Goal: Task Accomplishment & Management: Complete application form

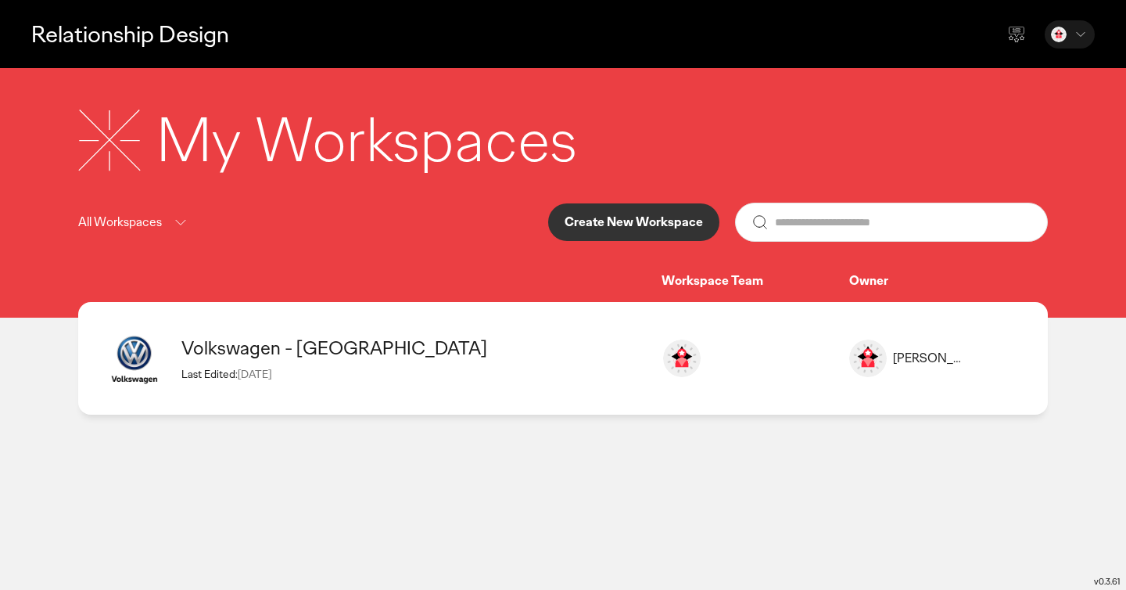
click at [1081, 38] on icon at bounding box center [1081, 35] width 16 height 16
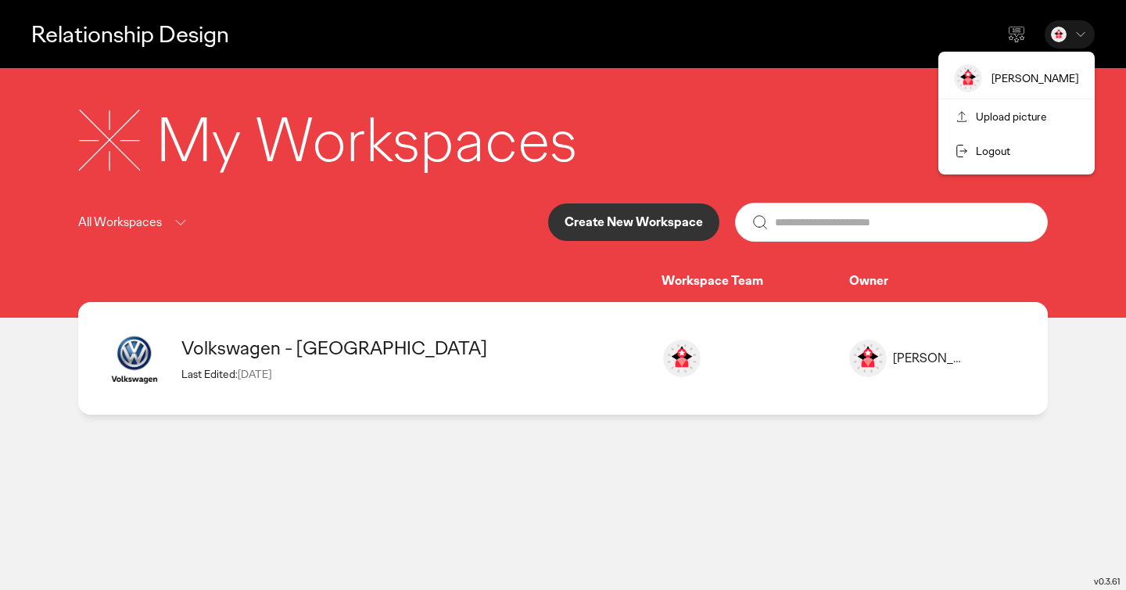
click at [841, 152] on div "My Workspaces" at bounding box center [563, 139] width 970 height 81
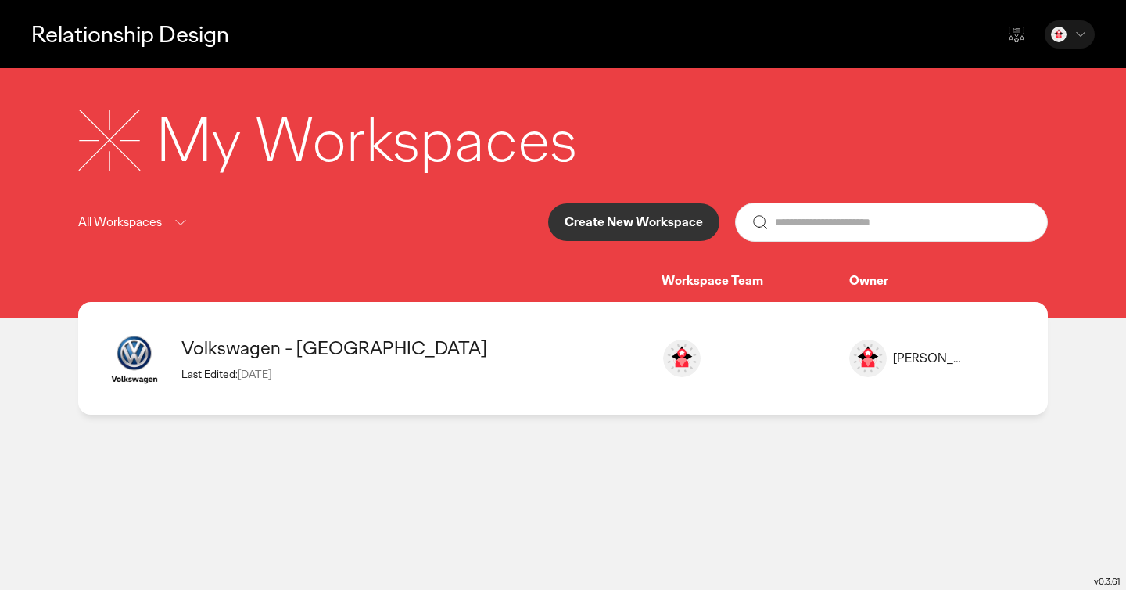
click at [188, 227] on icon at bounding box center [180, 223] width 19 height 20
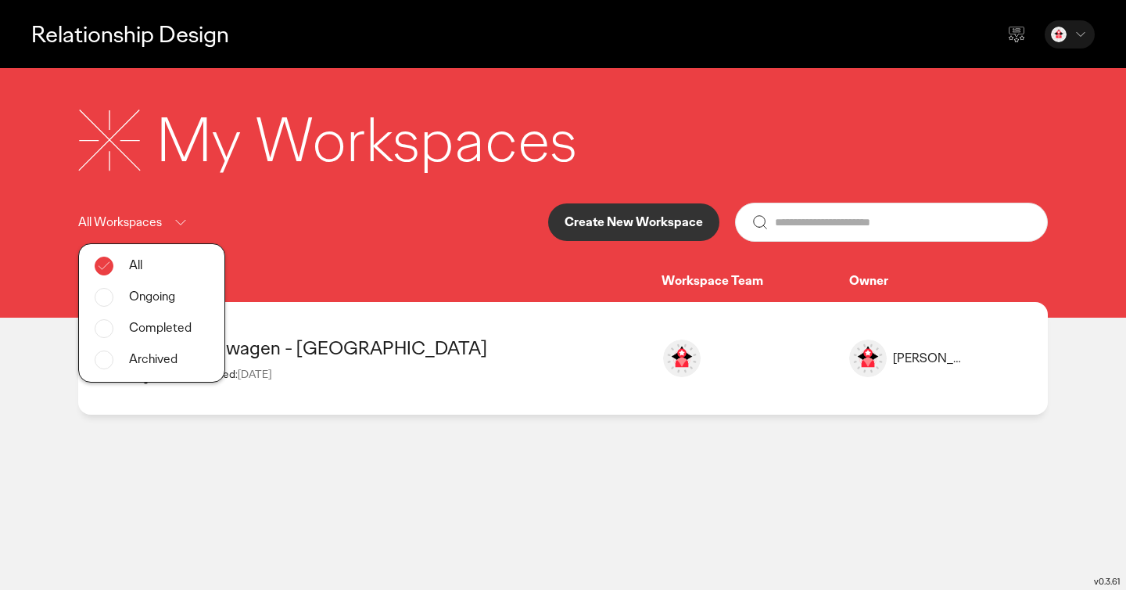
click at [275, 214] on div "All Workspaces All Ongoing Completed Archived Create New Workspace" at bounding box center [563, 222] width 970 height 39
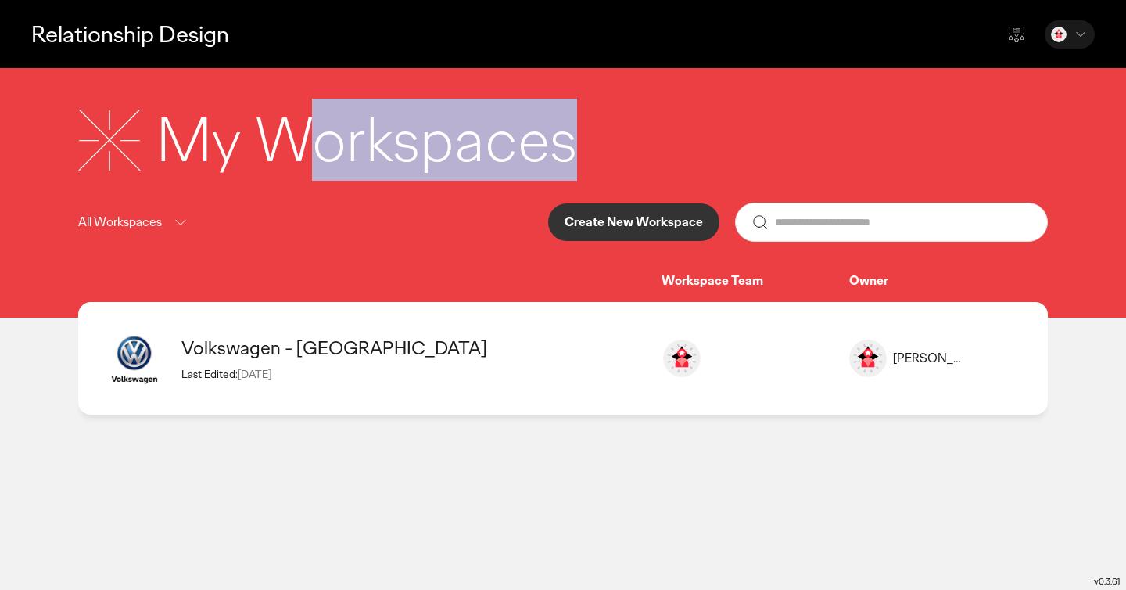
drag, startPoint x: 303, startPoint y: 128, endPoint x: 582, endPoint y: 126, distance: 278.4
click at [581, 126] on div "My Workspaces" at bounding box center [563, 139] width 970 height 81
click at [582, 126] on div "My Workspaces" at bounding box center [563, 139] width 970 height 81
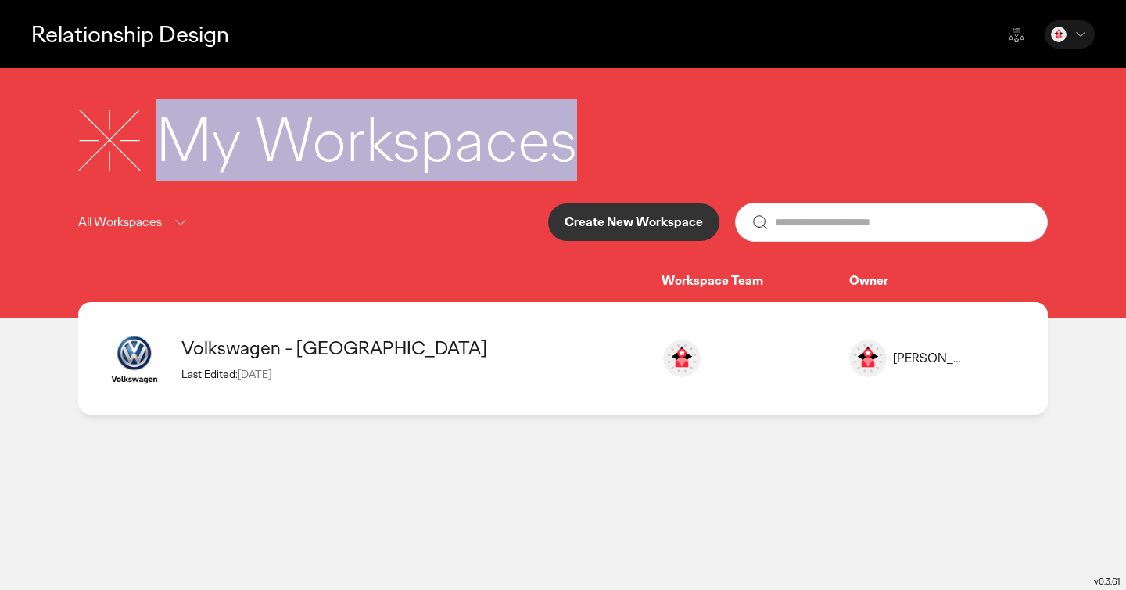
drag, startPoint x: 627, startPoint y: 126, endPoint x: 0, endPoint y: 124, distance: 627.1
click at [0, 124] on div "My Workspaces All Workspaces Create New Workspace Workspace Team Owner" at bounding box center [563, 192] width 1126 height 249
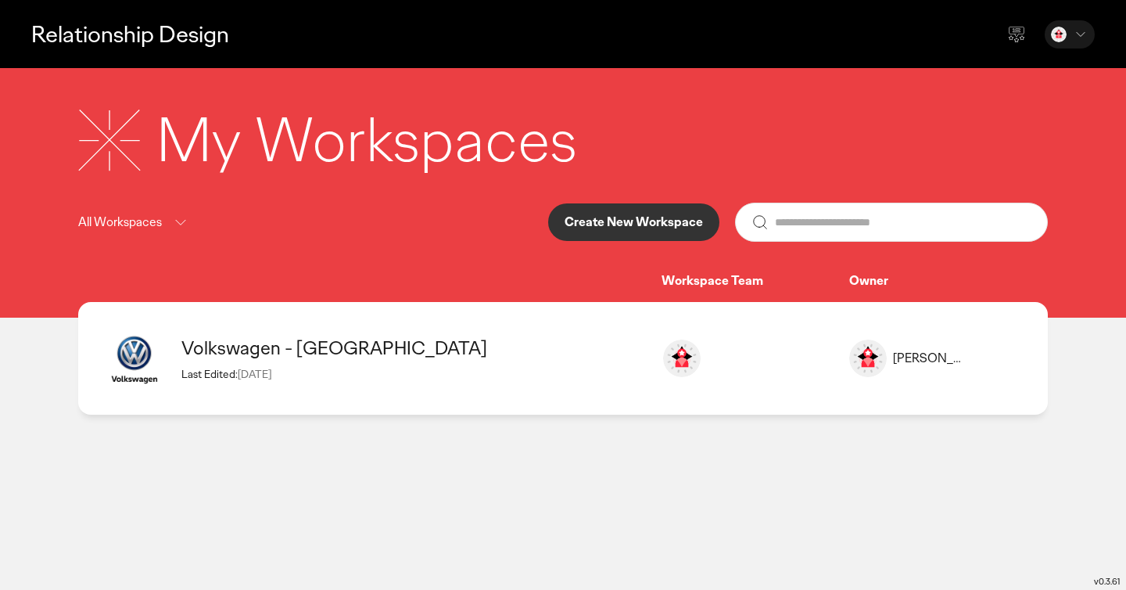
click at [289, 126] on div "My Workspaces" at bounding box center [366, 139] width 421 height 81
click at [638, 220] on p "Create New Workspace" at bounding box center [634, 222] width 138 height 13
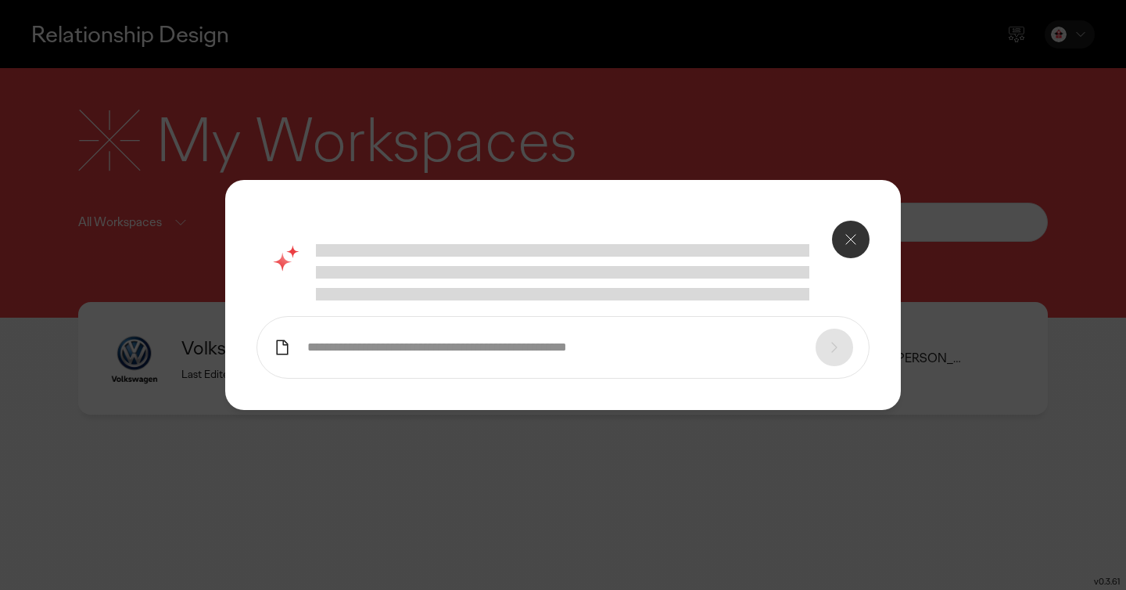
click at [466, 353] on input "text" at bounding box center [553, 347] width 493 height 16
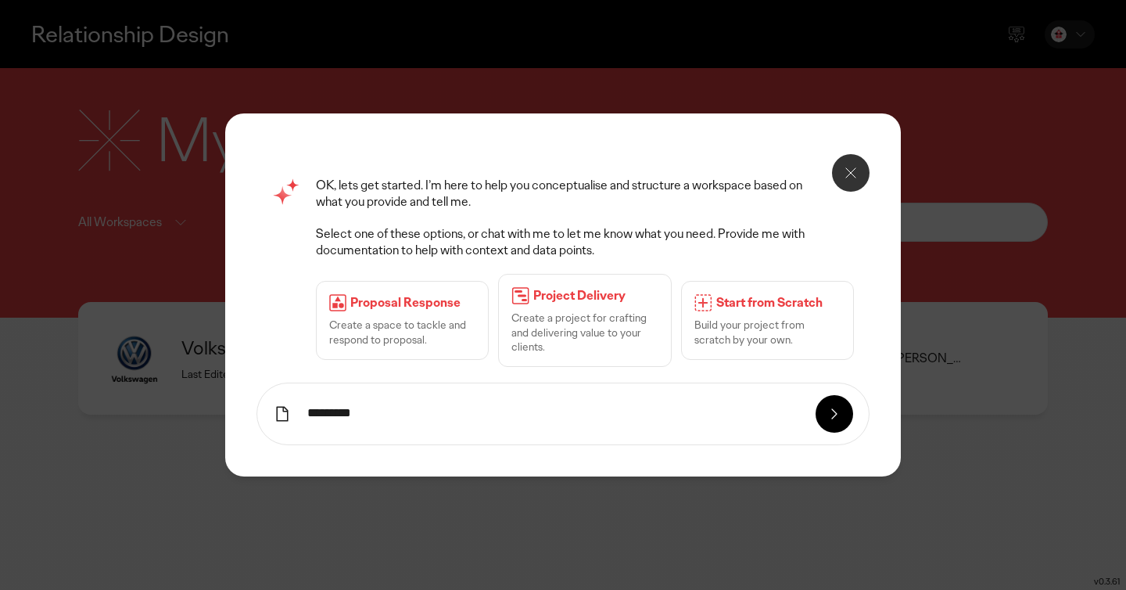
type input "*********"
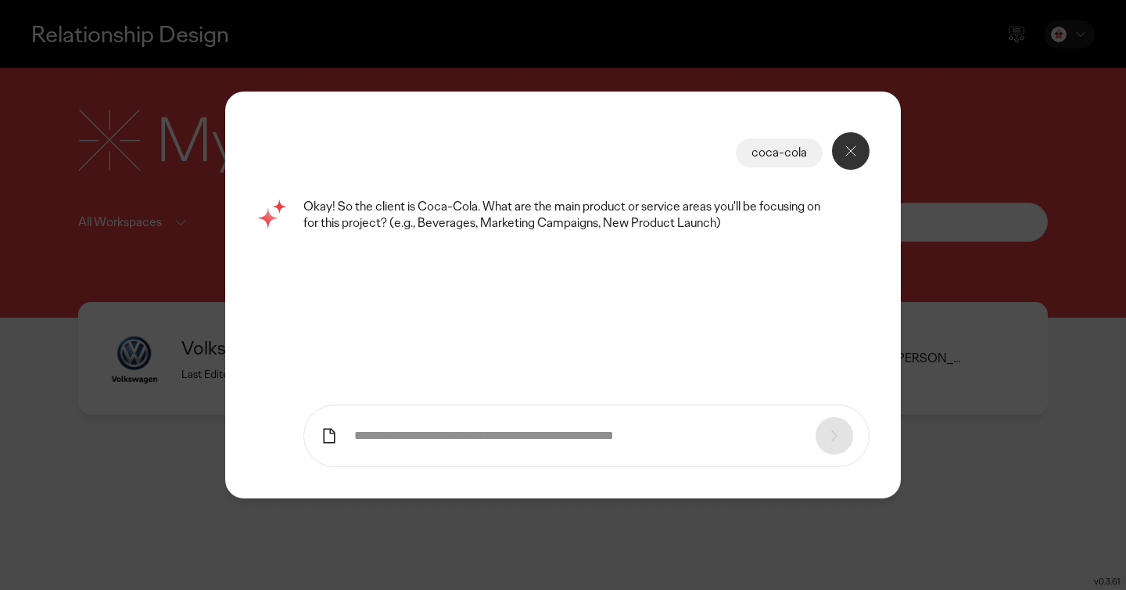
click at [842, 146] on icon at bounding box center [850, 151] width 19 height 19
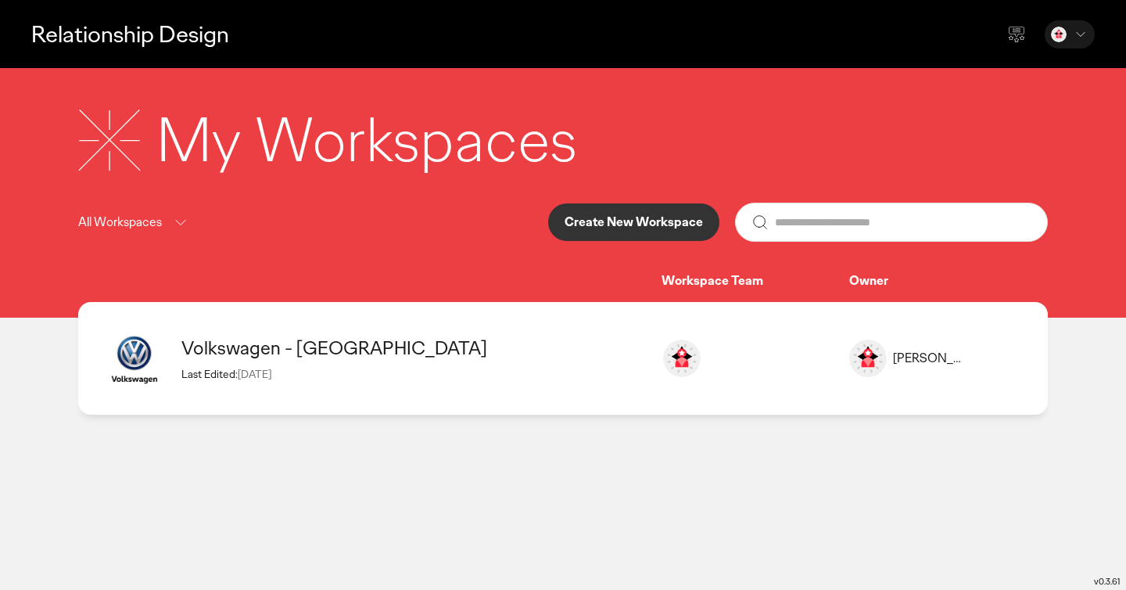
click at [188, 221] on icon at bounding box center [180, 223] width 19 height 20
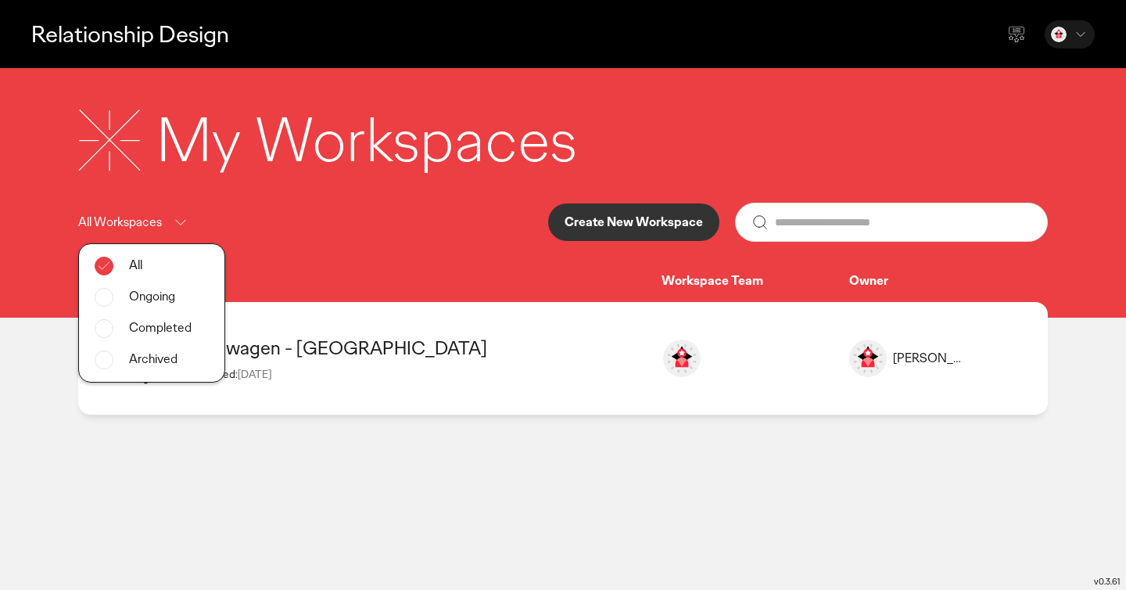
click at [181, 221] on icon at bounding box center [180, 223] width 19 height 20
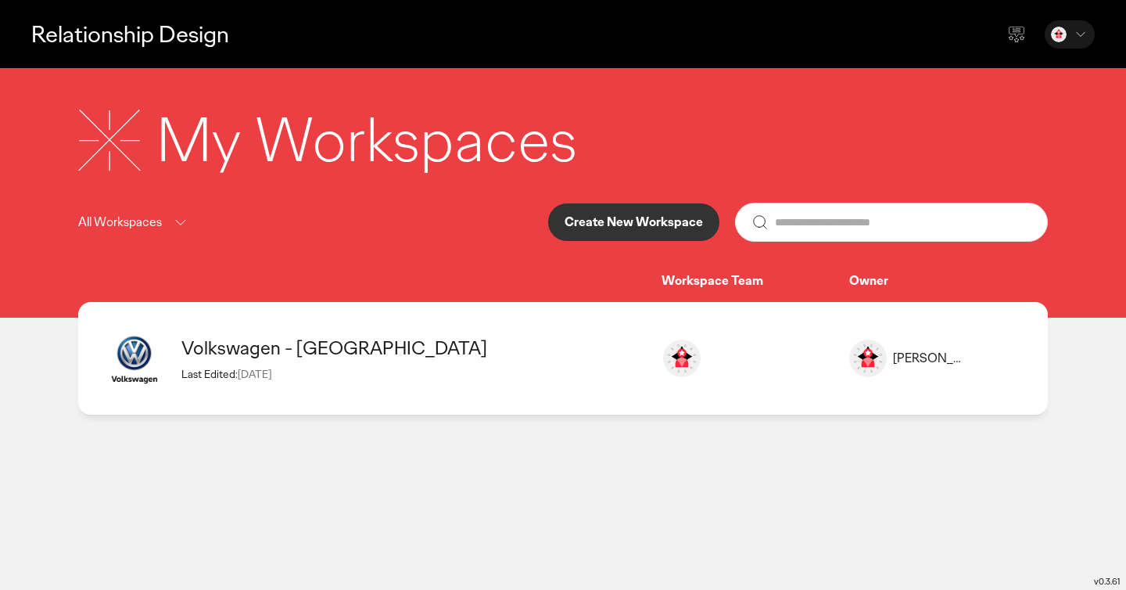
click at [365, 349] on div "Volkswagen - [GEOGRAPHIC_DATA]" at bounding box center [413, 347] width 464 height 24
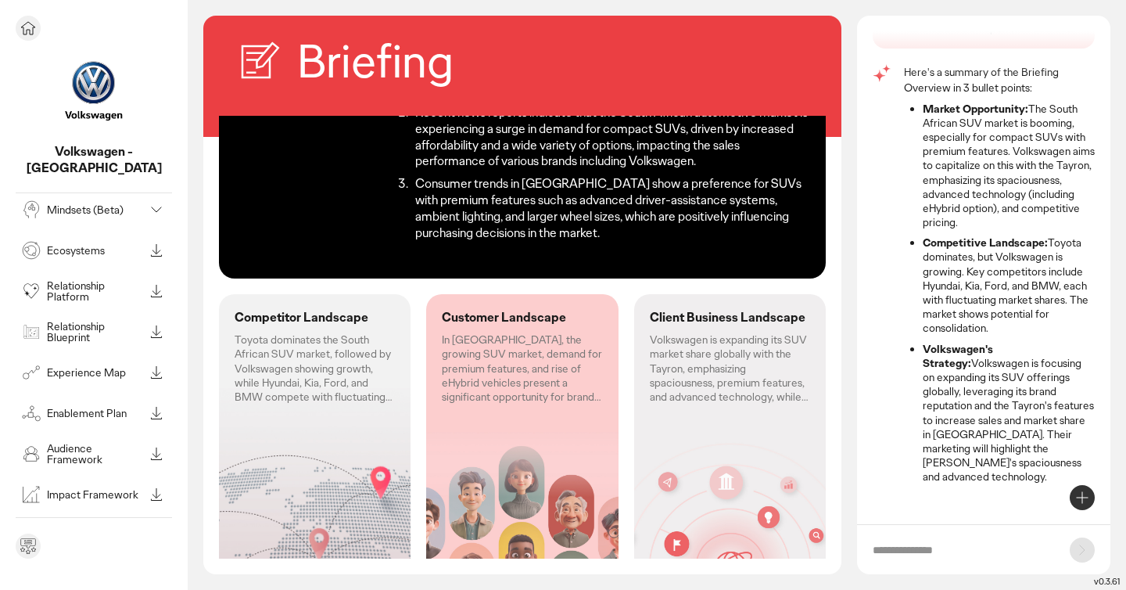
scroll to position [192, 0]
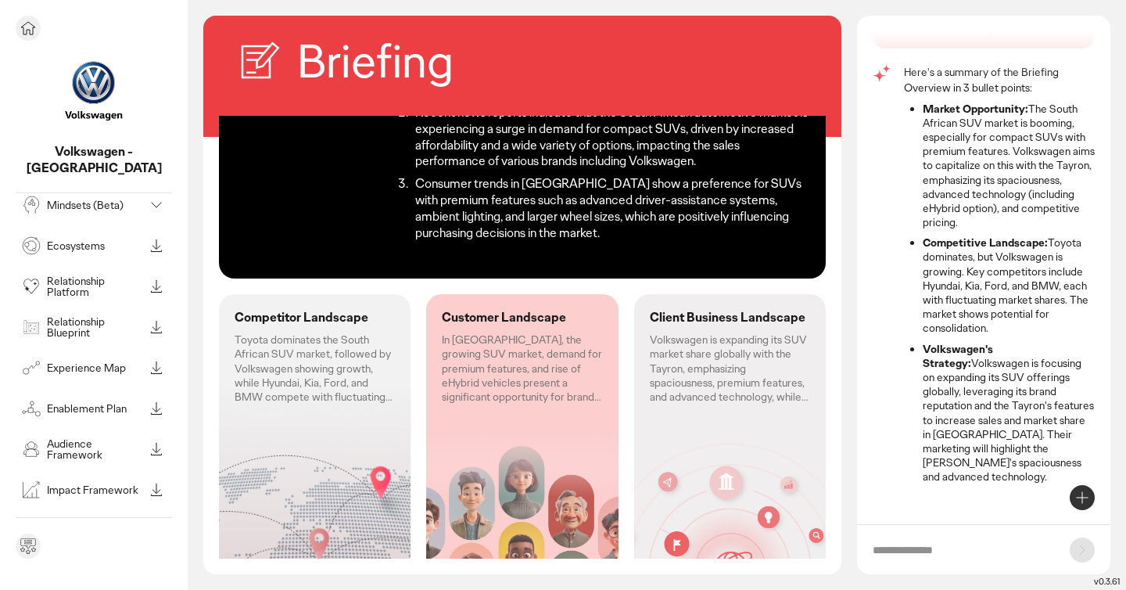
click at [113, 275] on p "Relationship Platform" at bounding box center [95, 286] width 97 height 22
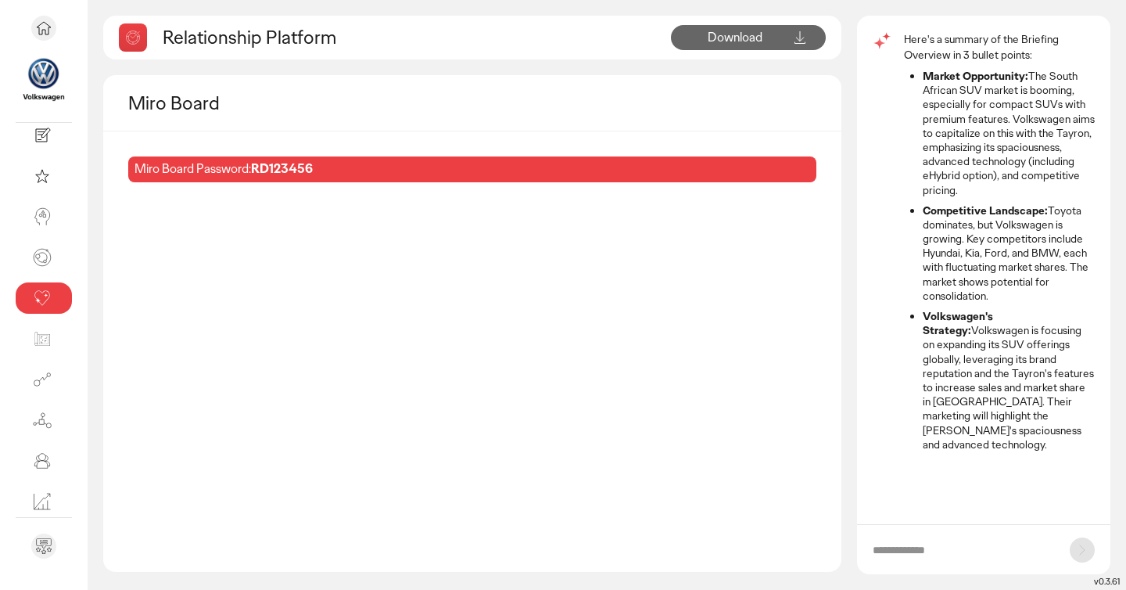
scroll to position [19, 0]
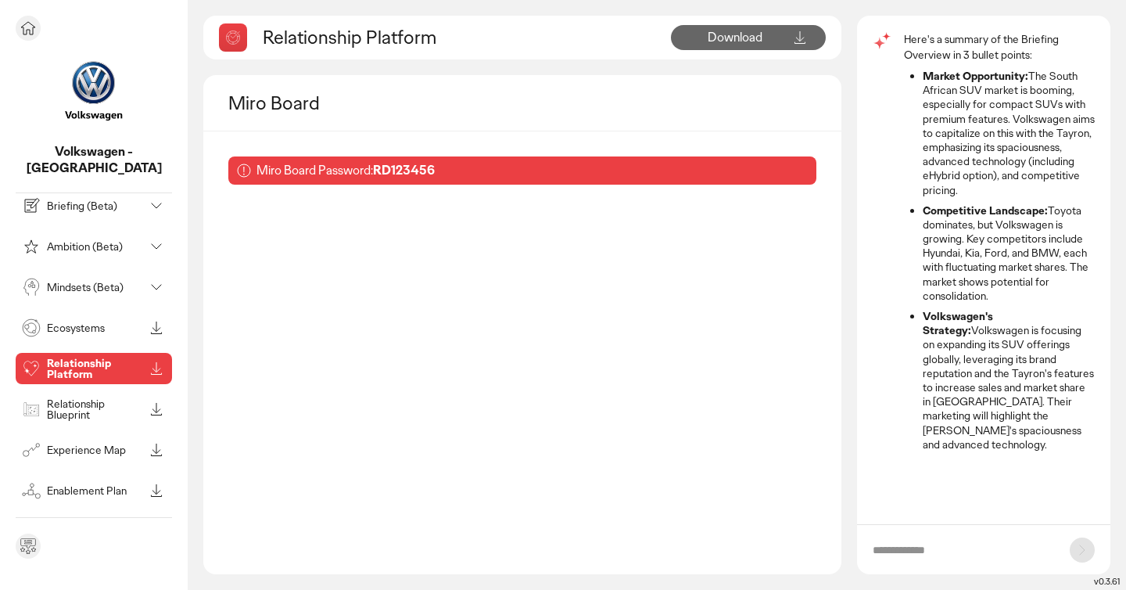
click at [82, 398] on p "Relationship Blueprint" at bounding box center [95, 409] width 97 height 22
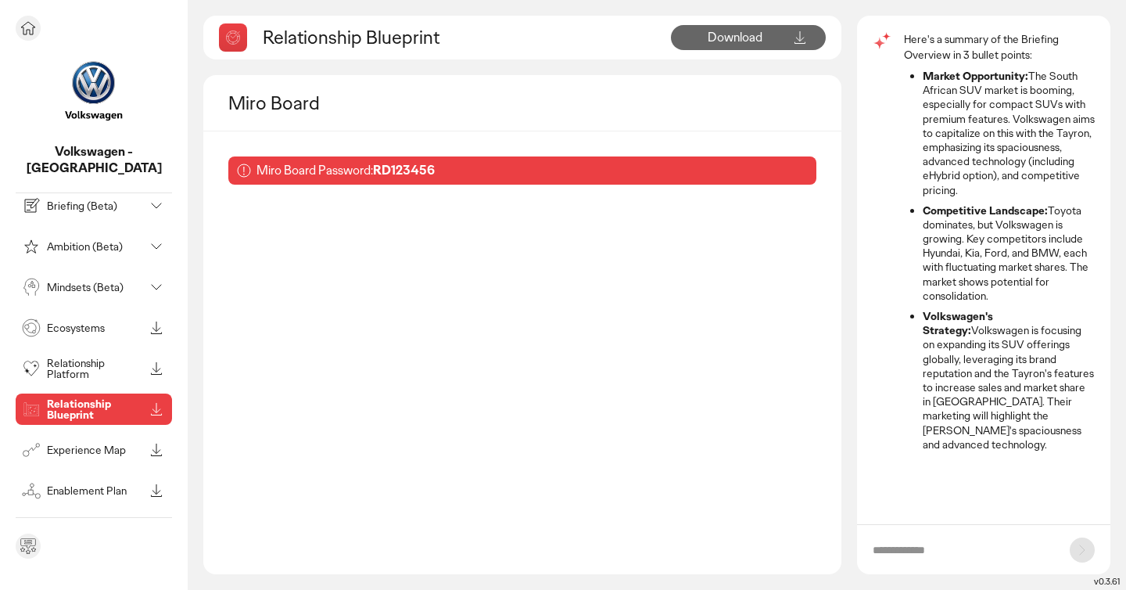
click at [152, 278] on icon at bounding box center [156, 287] width 19 height 19
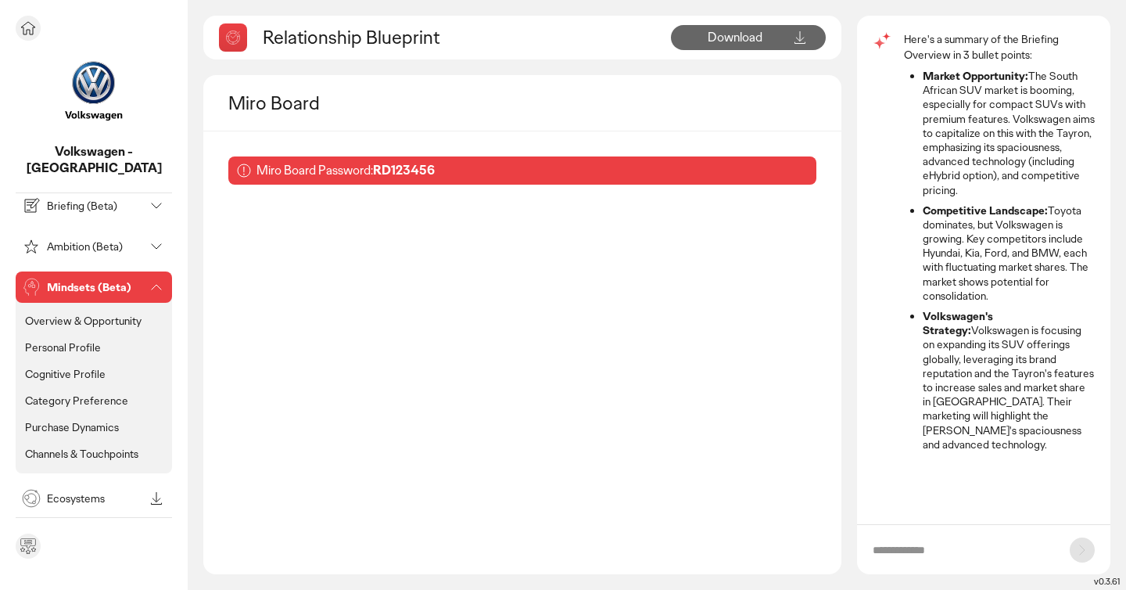
click at [147, 278] on icon at bounding box center [156, 287] width 19 height 19
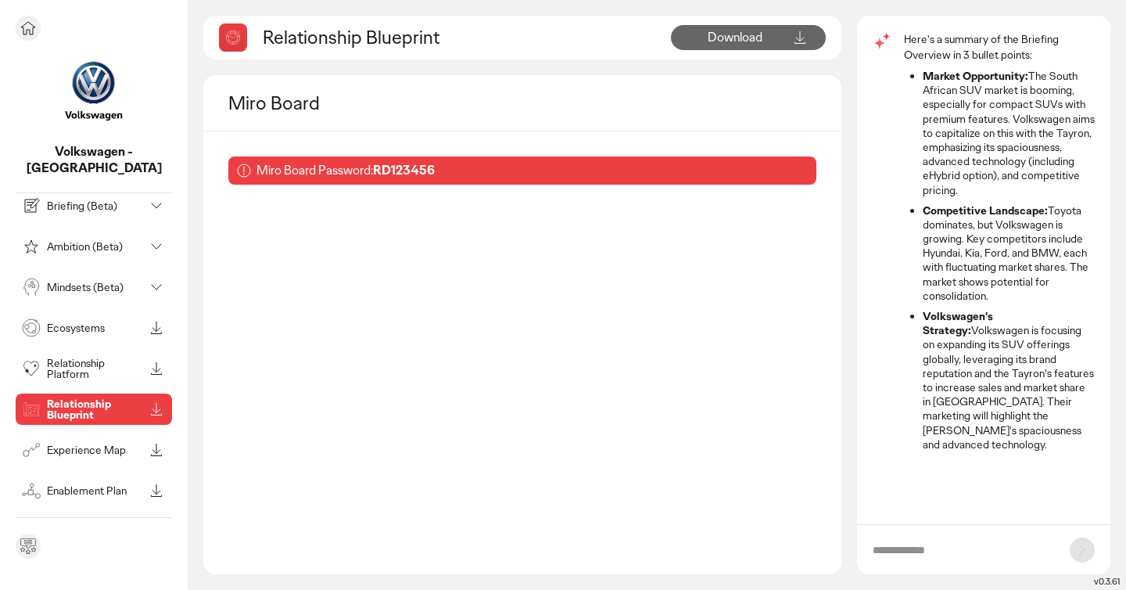
click at [157, 237] on icon at bounding box center [156, 246] width 19 height 19
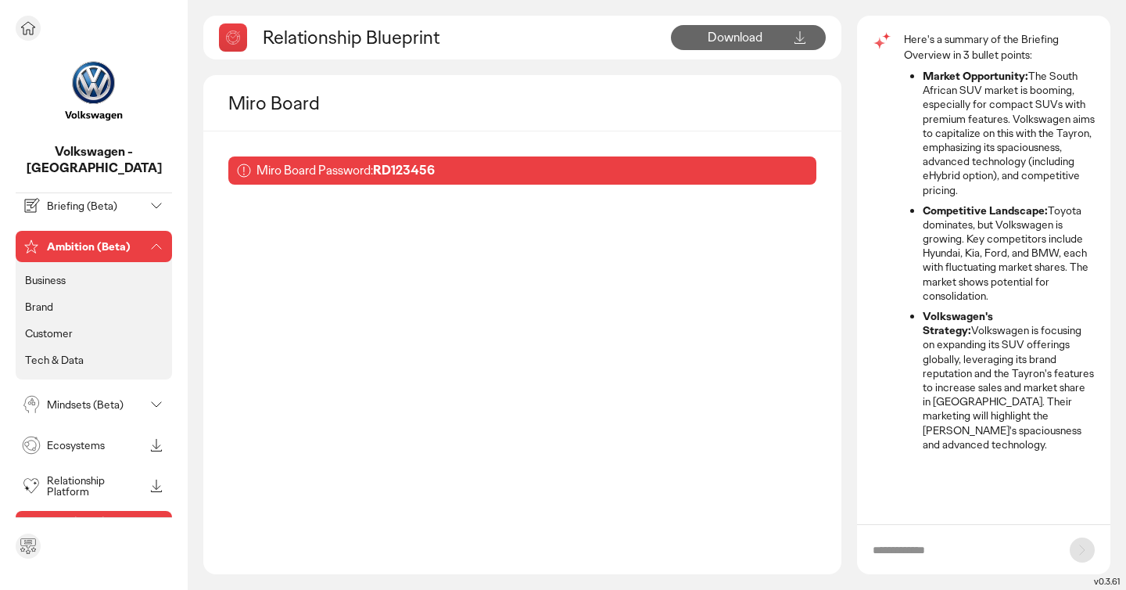
click at [157, 237] on icon at bounding box center [156, 246] width 19 height 19
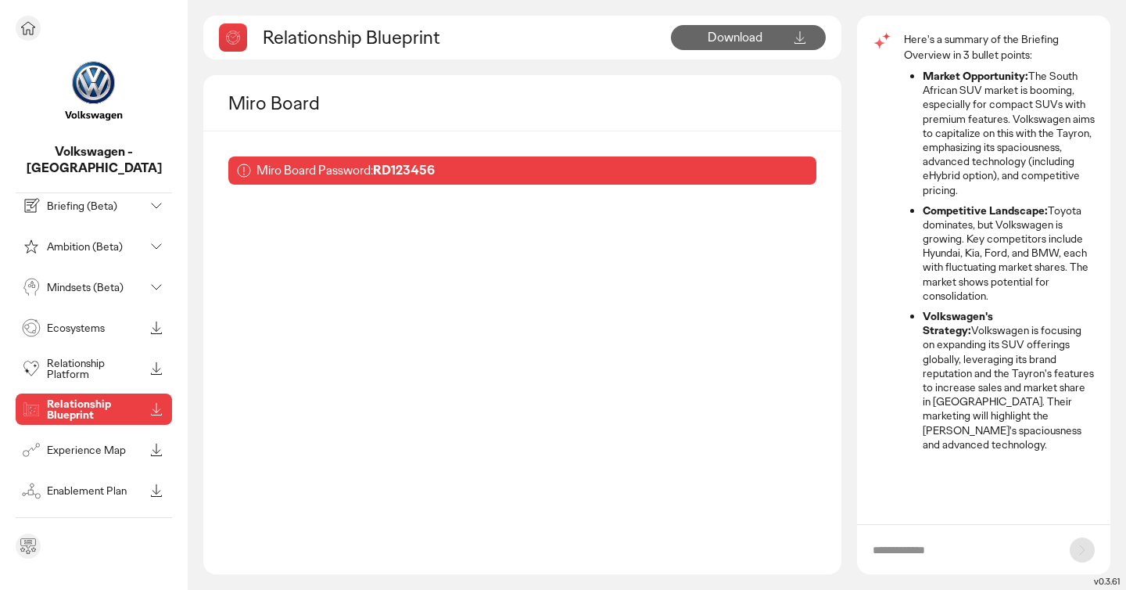
click at [152, 318] on icon at bounding box center [156, 327] width 19 height 19
click at [149, 440] on icon at bounding box center [156, 449] width 19 height 19
click at [32, 35] on icon at bounding box center [28, 28] width 19 height 19
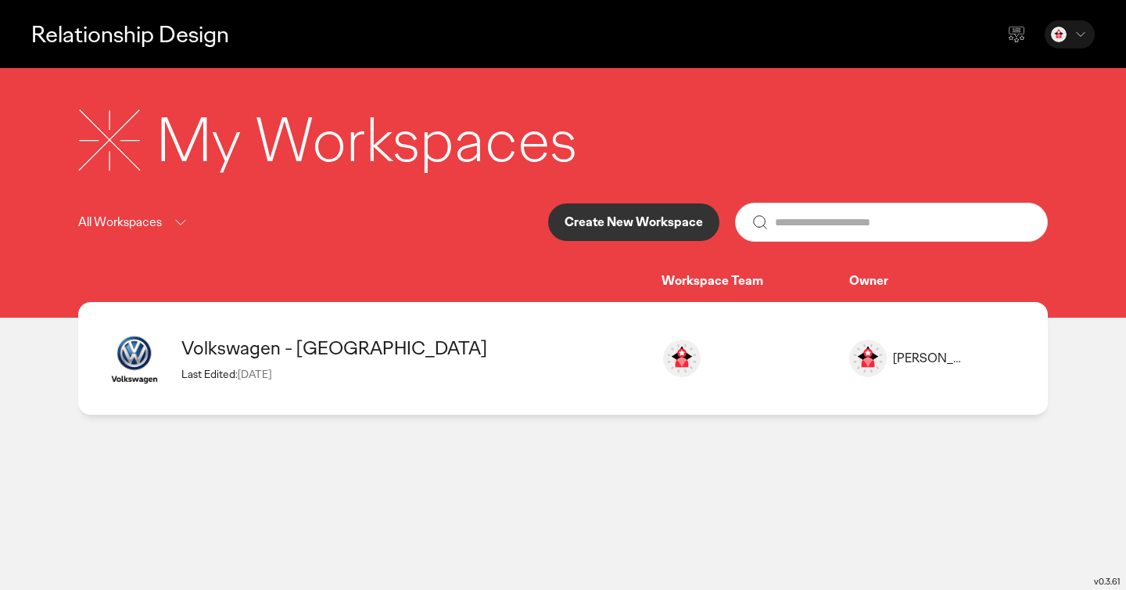
click at [1071, 35] on div at bounding box center [1070, 34] width 50 height 28
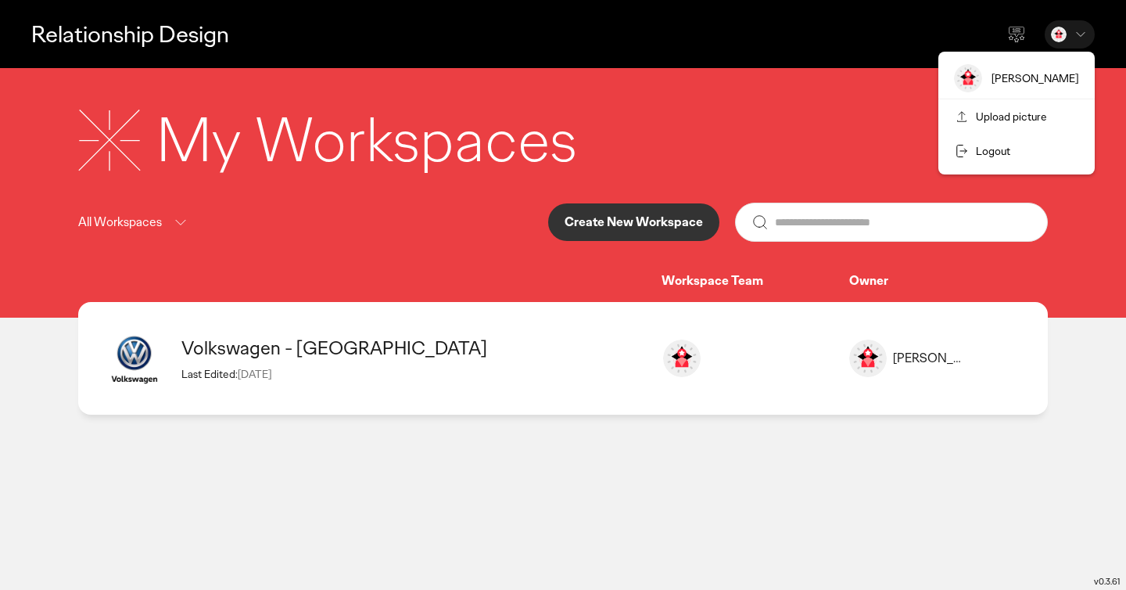
click at [36, 32] on p "Relationship Design" at bounding box center [130, 34] width 198 height 32
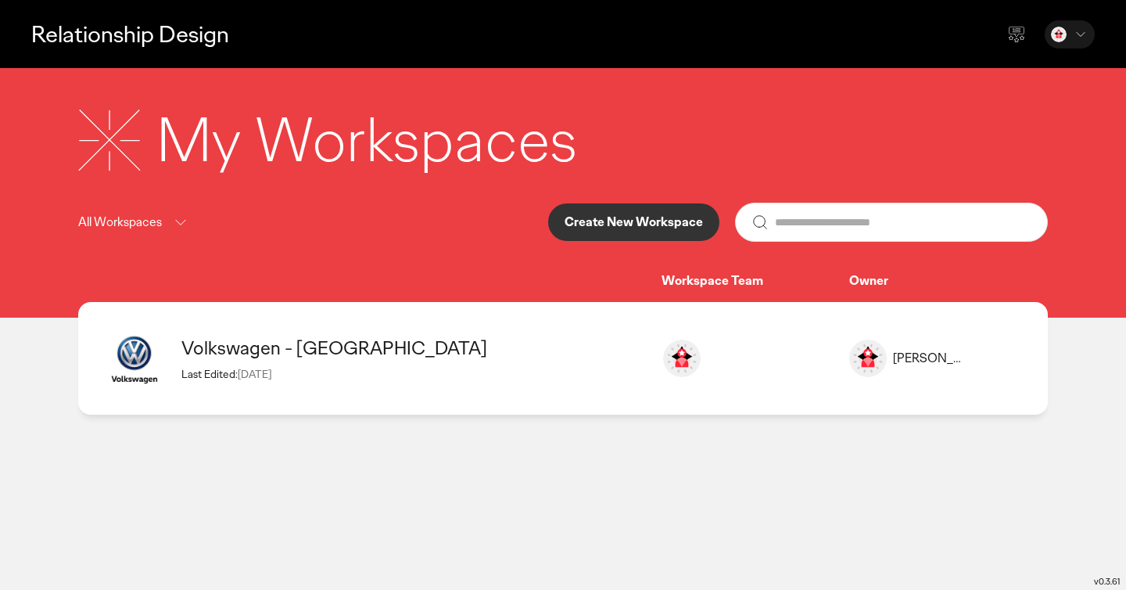
click at [36, 32] on p "Relationship Design" at bounding box center [130, 34] width 198 height 32
click at [658, 236] on button "Create New Workspace" at bounding box center [633, 222] width 171 height 38
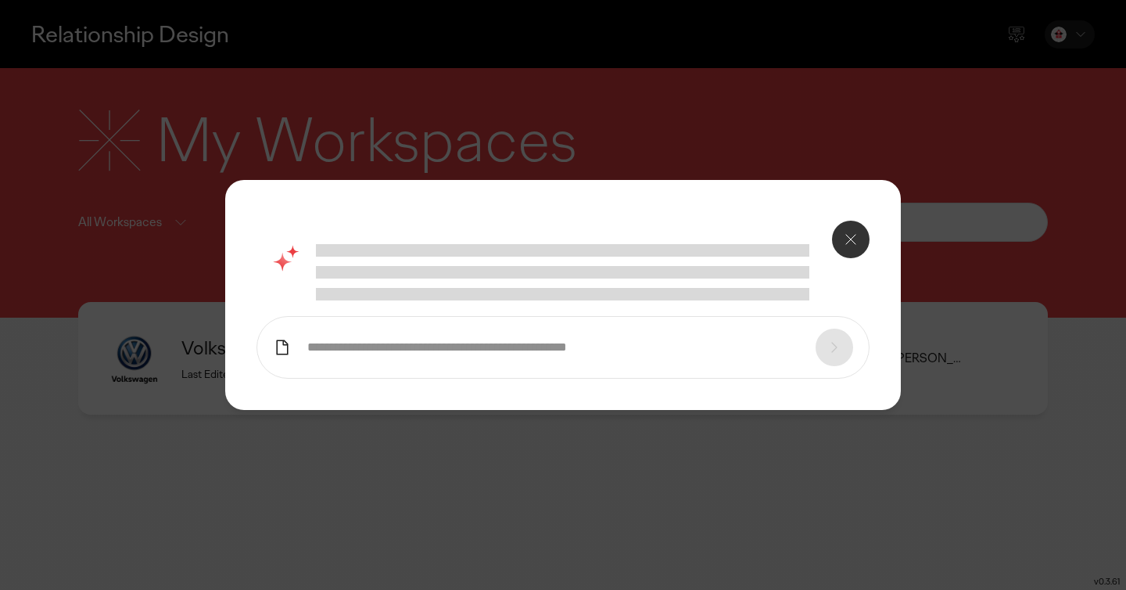
click at [452, 349] on input "text" at bounding box center [553, 347] width 493 height 16
click at [852, 245] on icon at bounding box center [850, 239] width 19 height 19
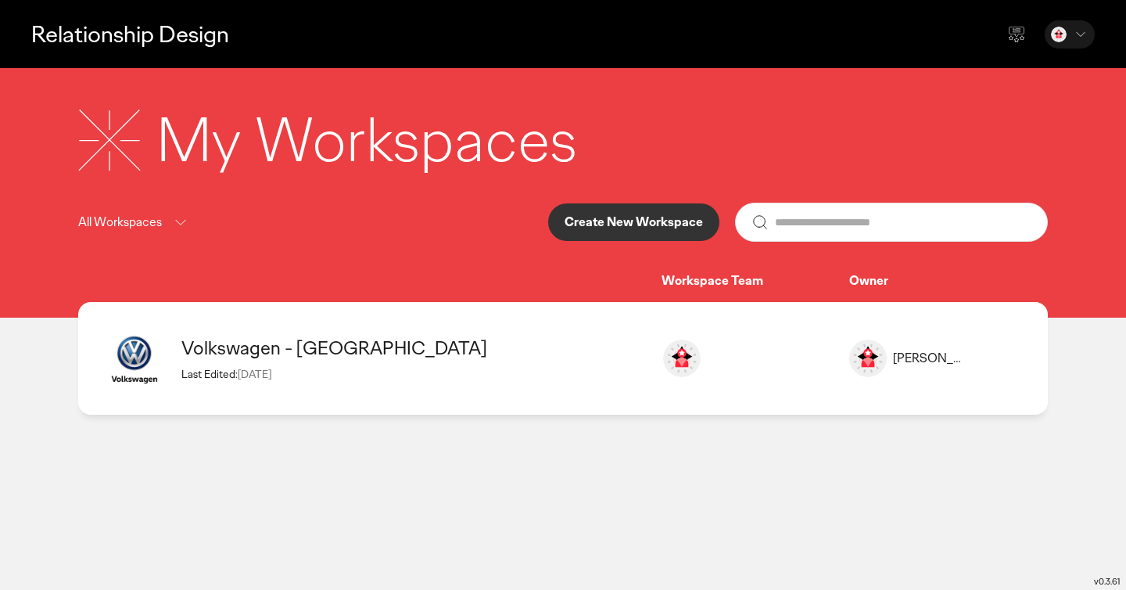
drag, startPoint x: 652, startPoint y: 229, endPoint x: 147, endPoint y: 220, distance: 505.2
click at [147, 220] on div "All Workspaces Create New Workspace" at bounding box center [563, 222] width 970 height 39
click at [259, 220] on div "All Workspaces Create New Workspace" at bounding box center [563, 222] width 970 height 39
click at [172, 221] on icon at bounding box center [180, 223] width 19 height 20
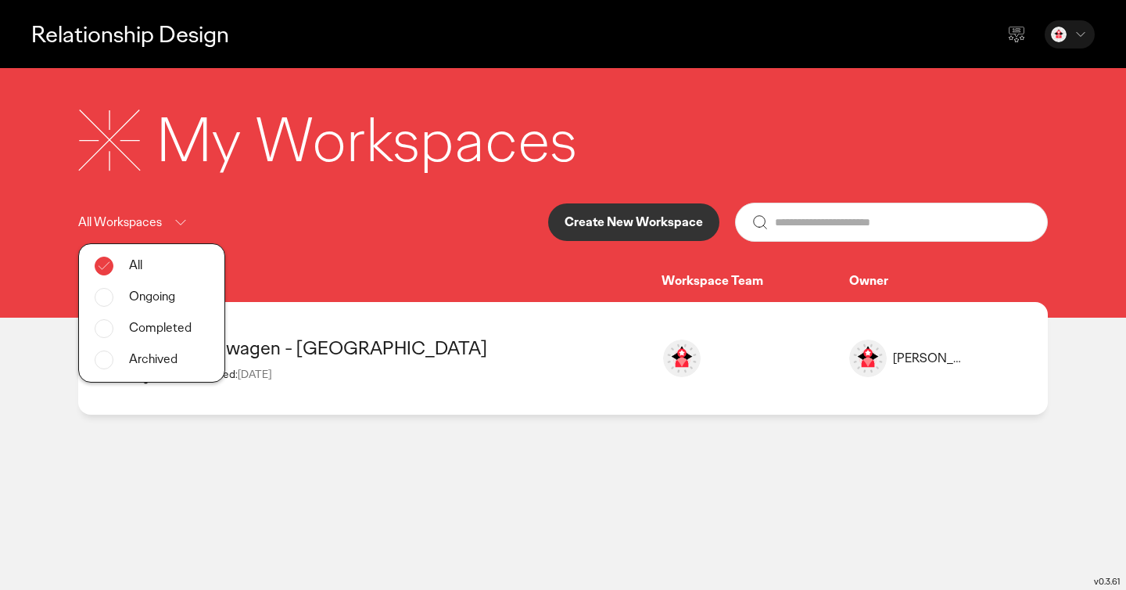
click at [449, 190] on div "My Workspaces All Workspaces All Ongoing Completed Archived Create New Workspac…" at bounding box center [563, 194] width 1001 height 190
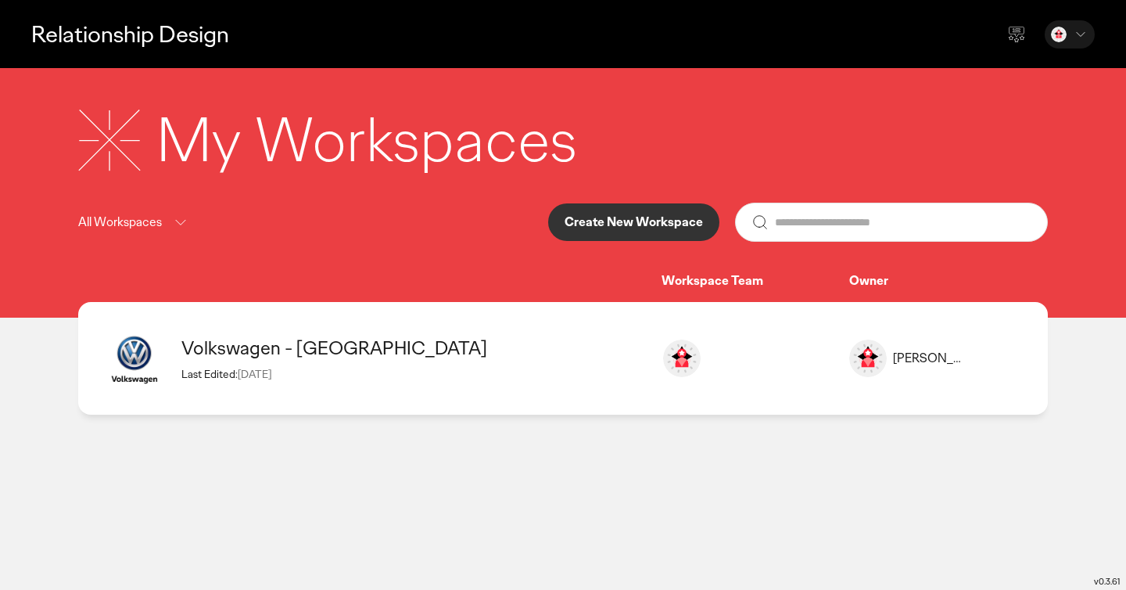
drag, startPoint x: 640, startPoint y: 213, endPoint x: 812, endPoint y: 231, distance: 172.2
click at [812, 231] on div "Create New Workspace" at bounding box center [798, 222] width 500 height 39
click at [811, 231] on input "text" at bounding box center [903, 222] width 256 height 38
type input "*******"
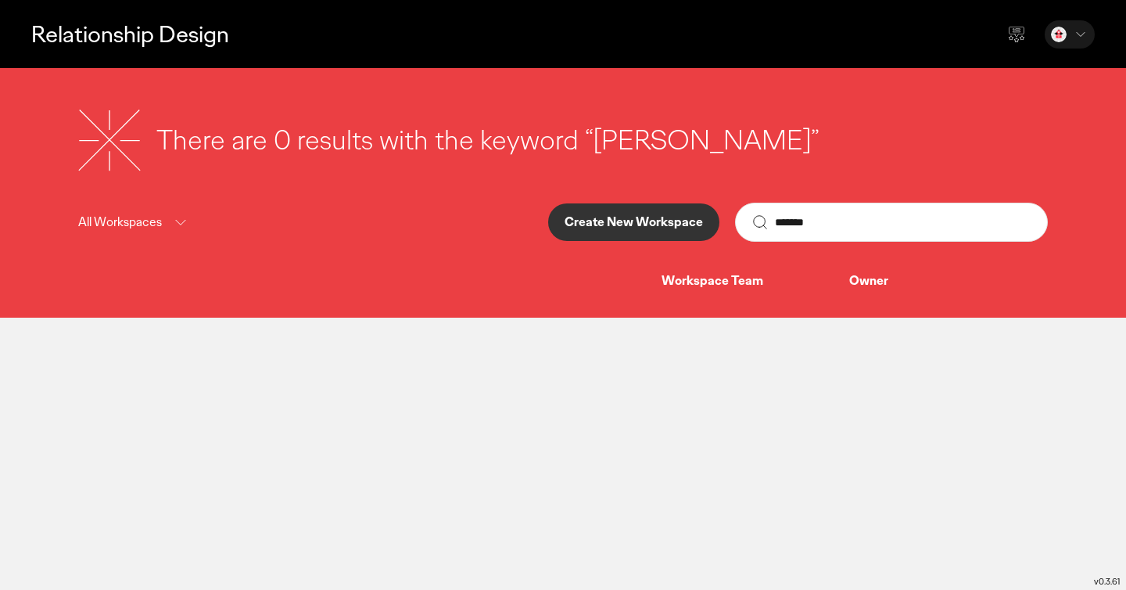
click at [631, 221] on p "Create New Workspace" at bounding box center [634, 222] width 138 height 13
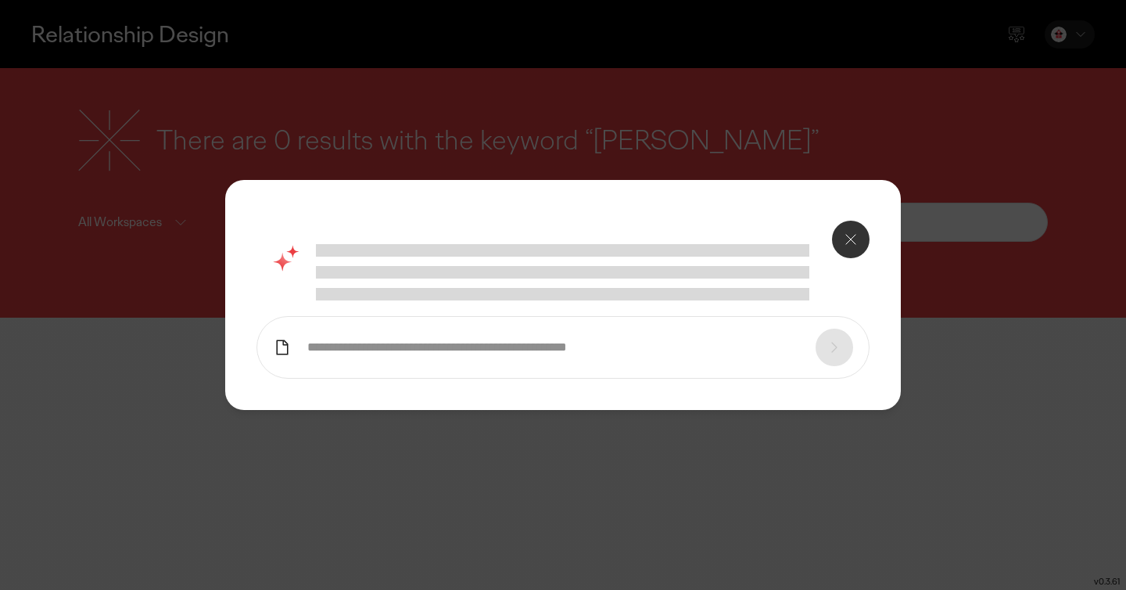
click at [533, 350] on input "text" at bounding box center [553, 347] width 493 height 16
type input "*******"
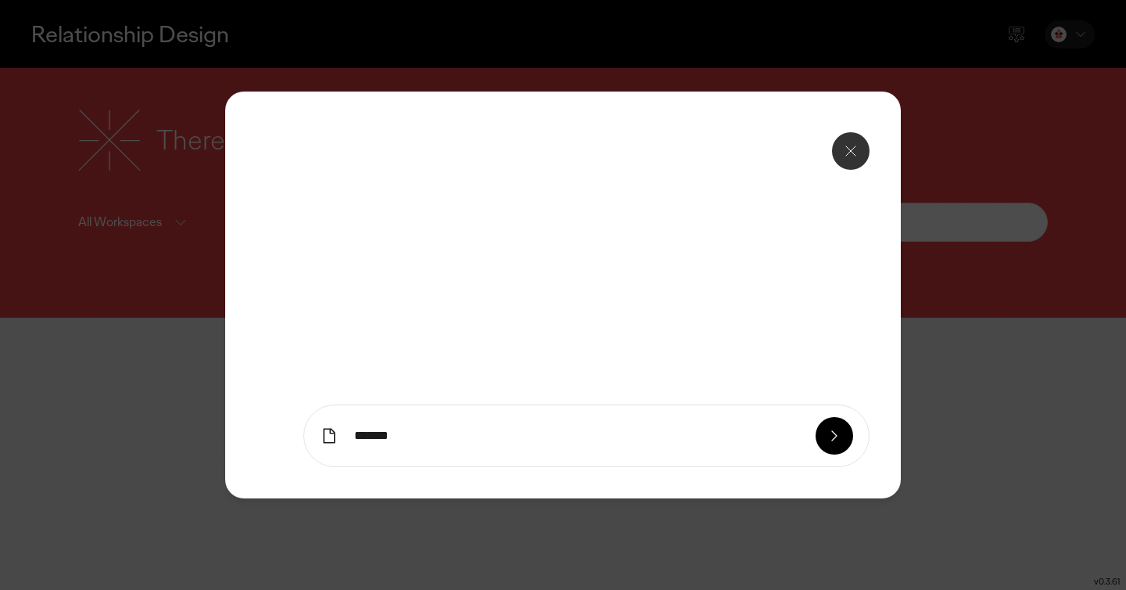
click at [828, 417] on form "*******" at bounding box center [586, 435] width 566 height 63
click at [833, 432] on icon at bounding box center [834, 435] width 5 height 9
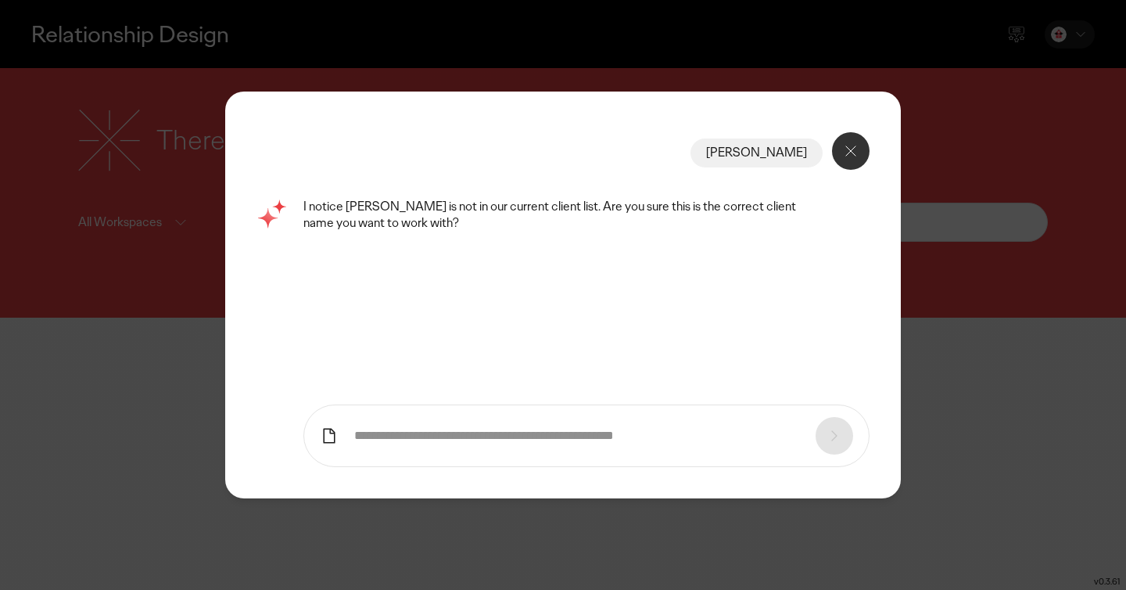
click at [443, 422] on form at bounding box center [586, 435] width 566 height 63
click at [478, 443] on input "text" at bounding box center [577, 436] width 446 height 16
type input "***"
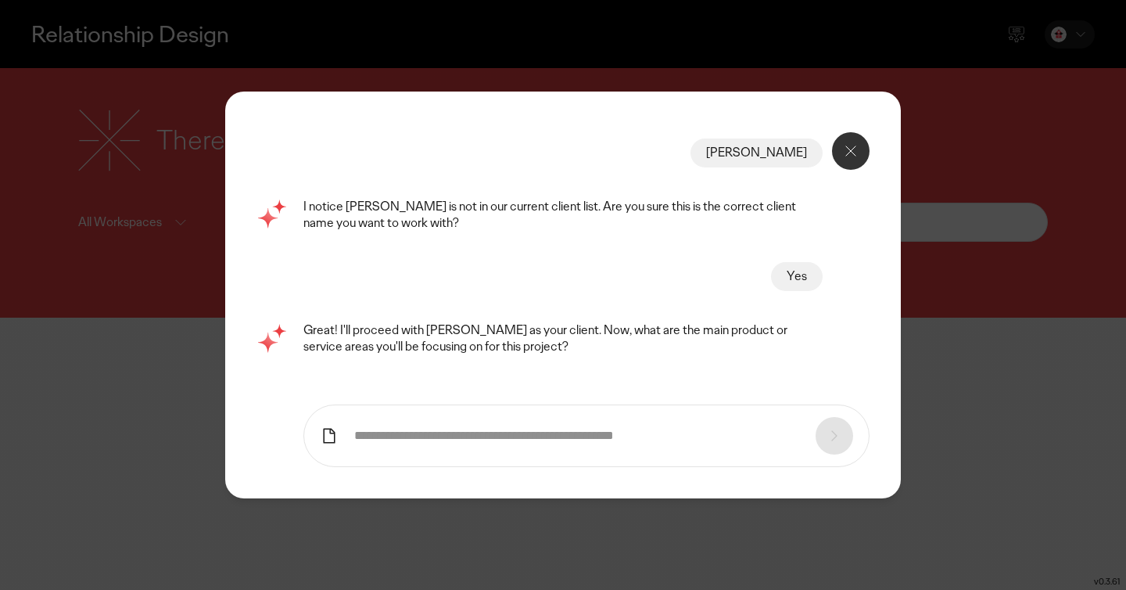
click at [533, 444] on form at bounding box center [586, 435] width 566 height 63
click at [513, 432] on input "text" at bounding box center [577, 436] width 446 height 16
type input "**********"
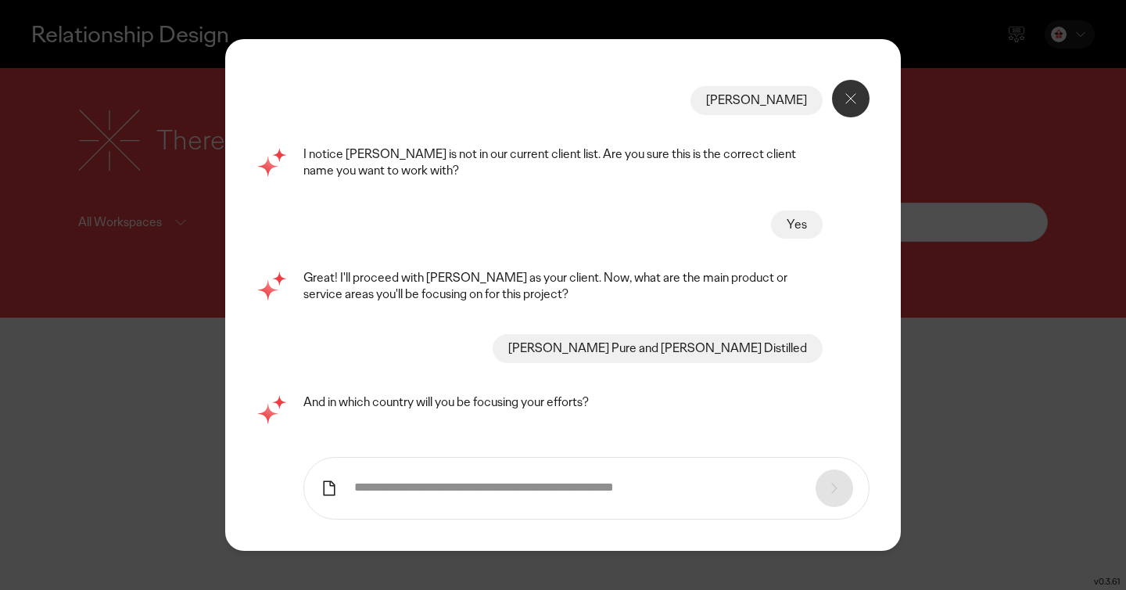
click at [590, 490] on input "text" at bounding box center [577, 487] width 446 height 16
type input "**********"
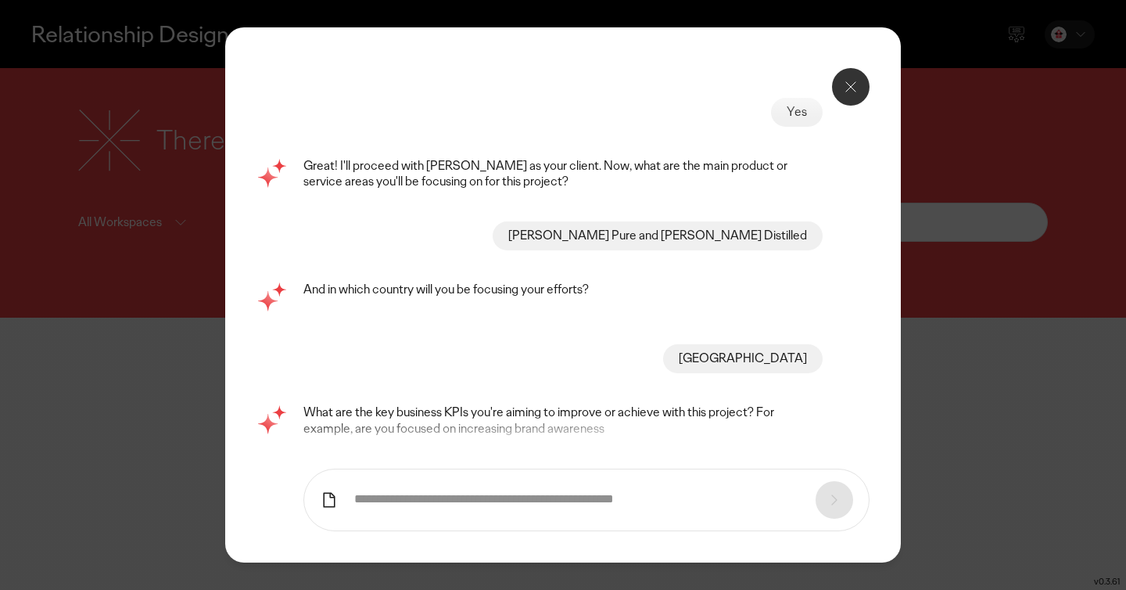
scroll to position [117, 0]
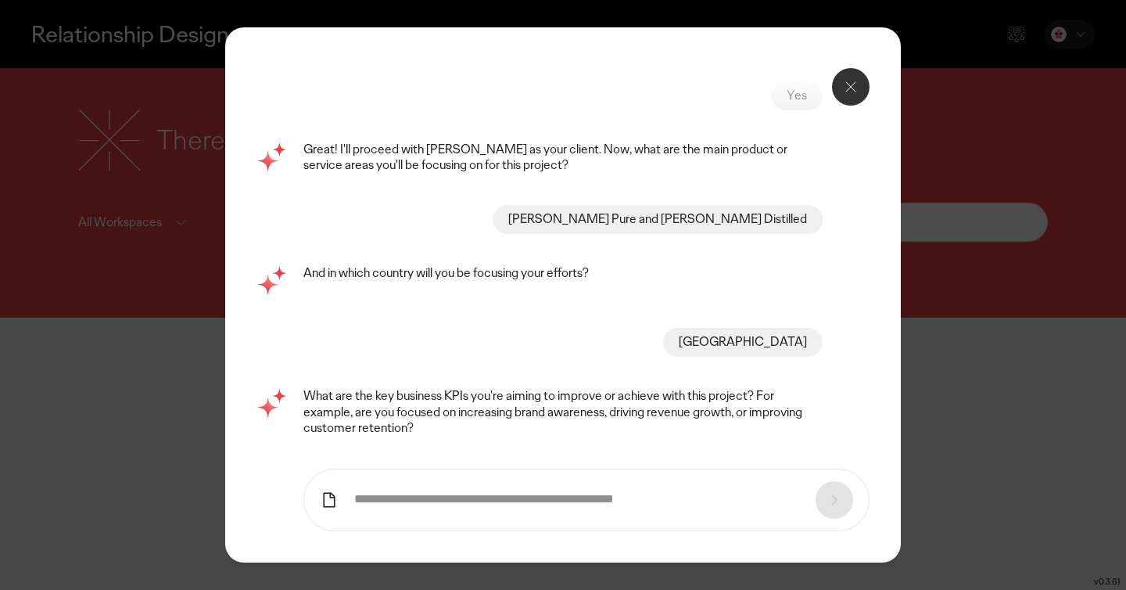
click at [532, 495] on input "text" at bounding box center [577, 499] width 446 height 16
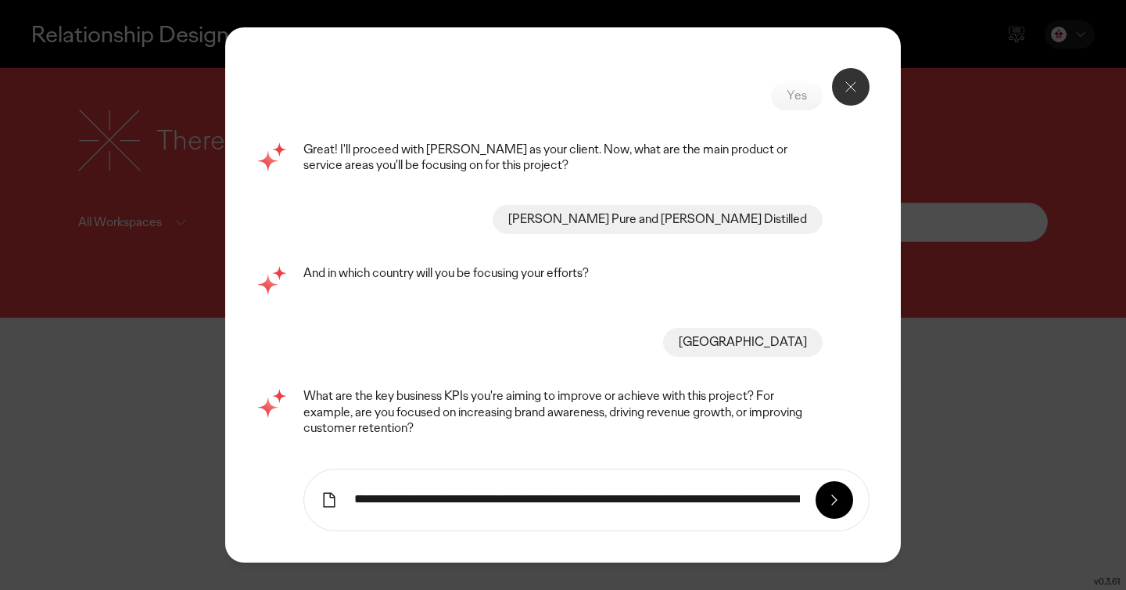
scroll to position [0, 358]
drag, startPoint x: 734, startPoint y: 506, endPoint x: 911, endPoint y: 507, distance: 176.7
click at [911, 507] on div "**********" at bounding box center [563, 295] width 1126 height 590
type input "**********"
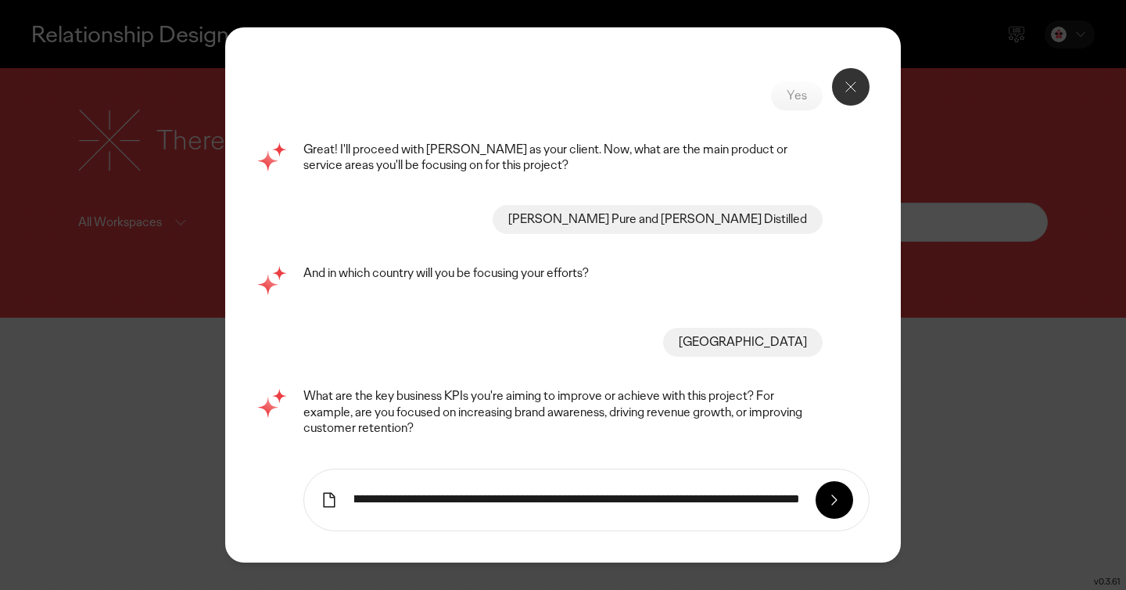
scroll to position [0, 0]
click at [828, 493] on icon at bounding box center [834, 499] width 19 height 19
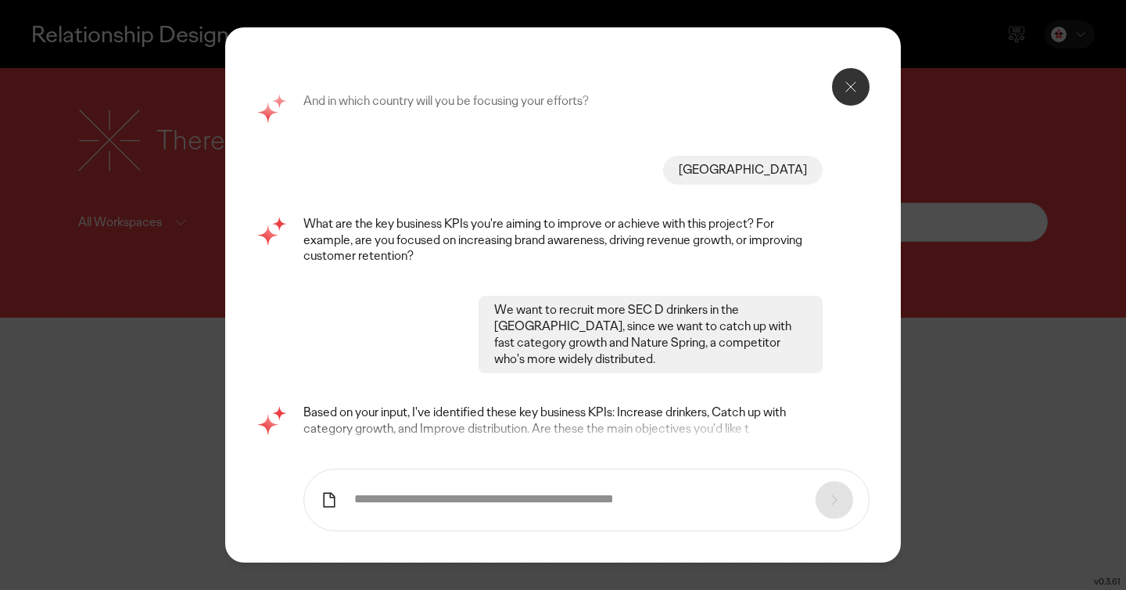
scroll to position [306, 0]
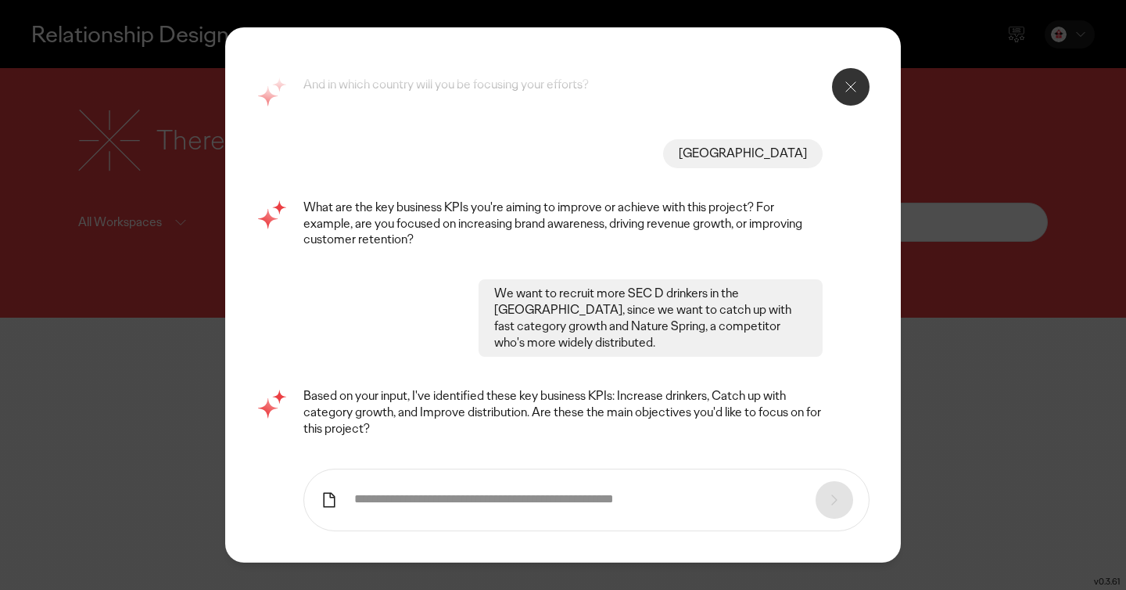
drag, startPoint x: 500, startPoint y: 427, endPoint x: 402, endPoint y: 429, distance: 97.8
click at [402, 429] on p "Based on your input, I've identified these key business KPIs: Increase drinkers…" at bounding box center [562, 412] width 519 height 48
click at [407, 485] on form at bounding box center [586, 499] width 566 height 63
click at [412, 502] on input "text" at bounding box center [577, 499] width 446 height 16
type input "*"
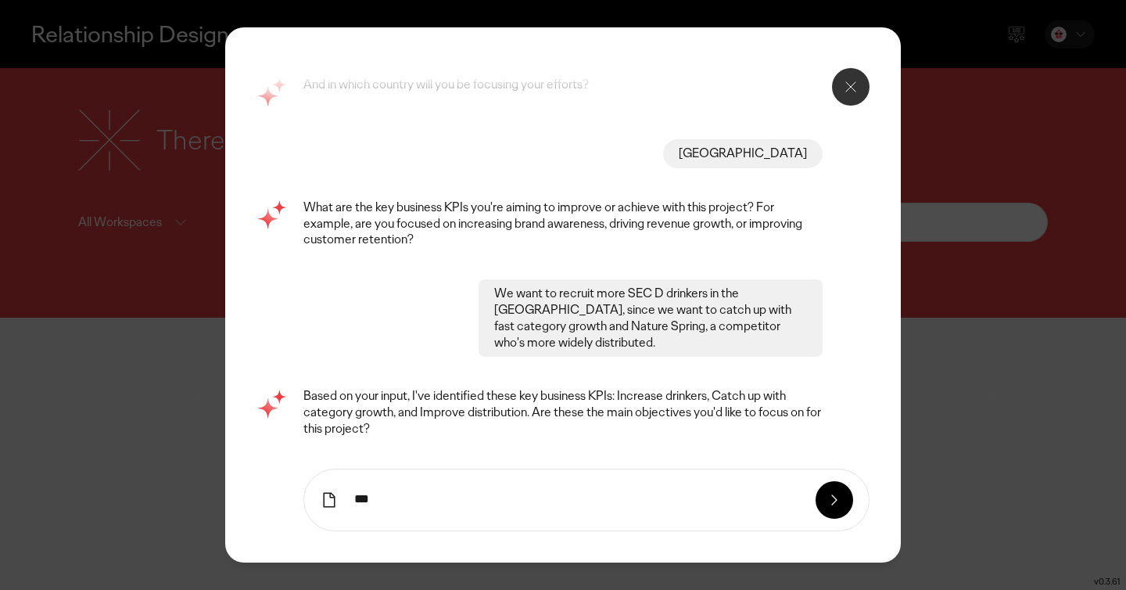
type input "***"
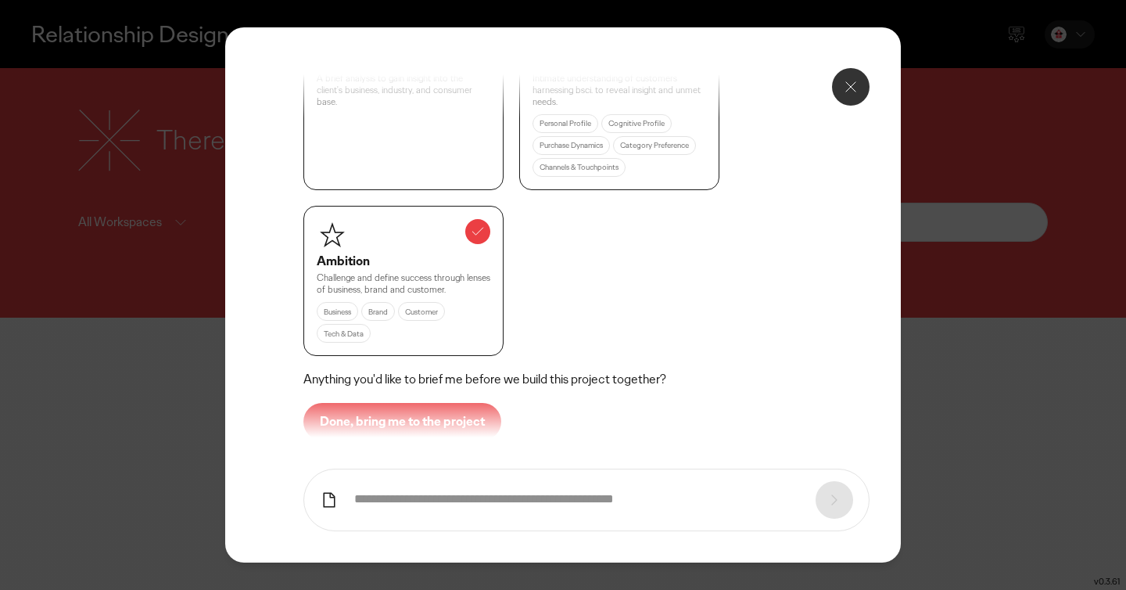
scroll to position [966, 0]
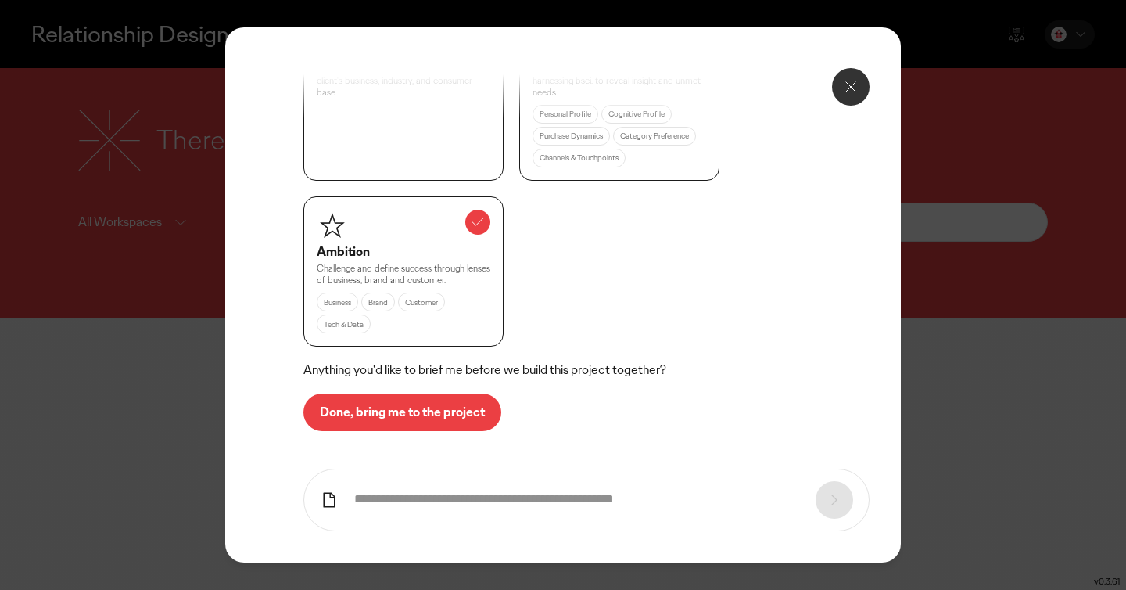
click at [465, 406] on p "Done, bring me to the project" at bounding box center [402, 412] width 165 height 13
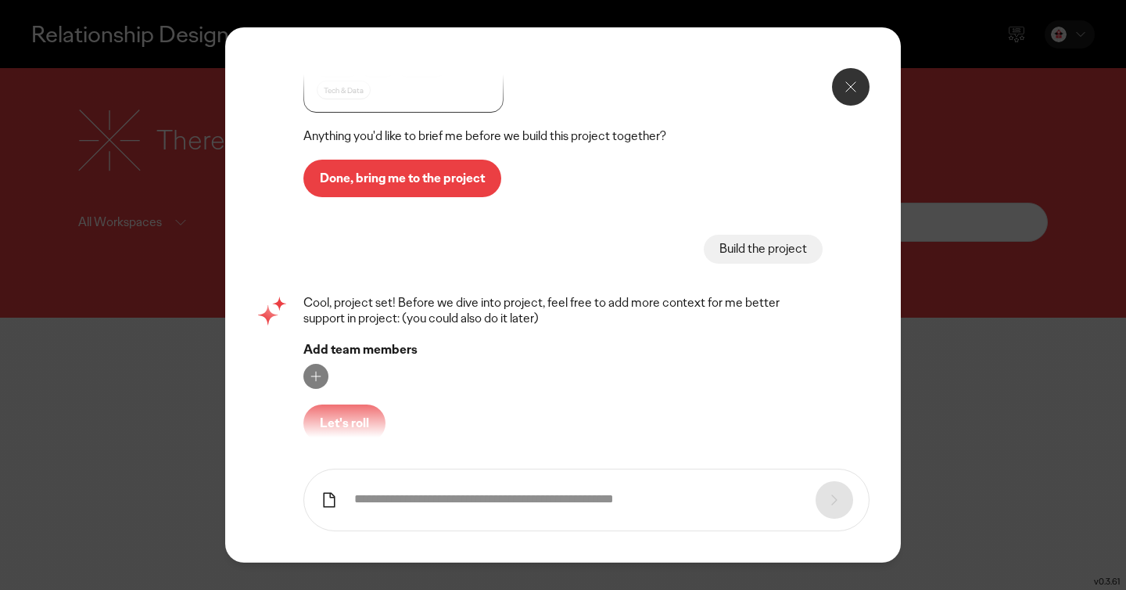
scroll to position [1204, 0]
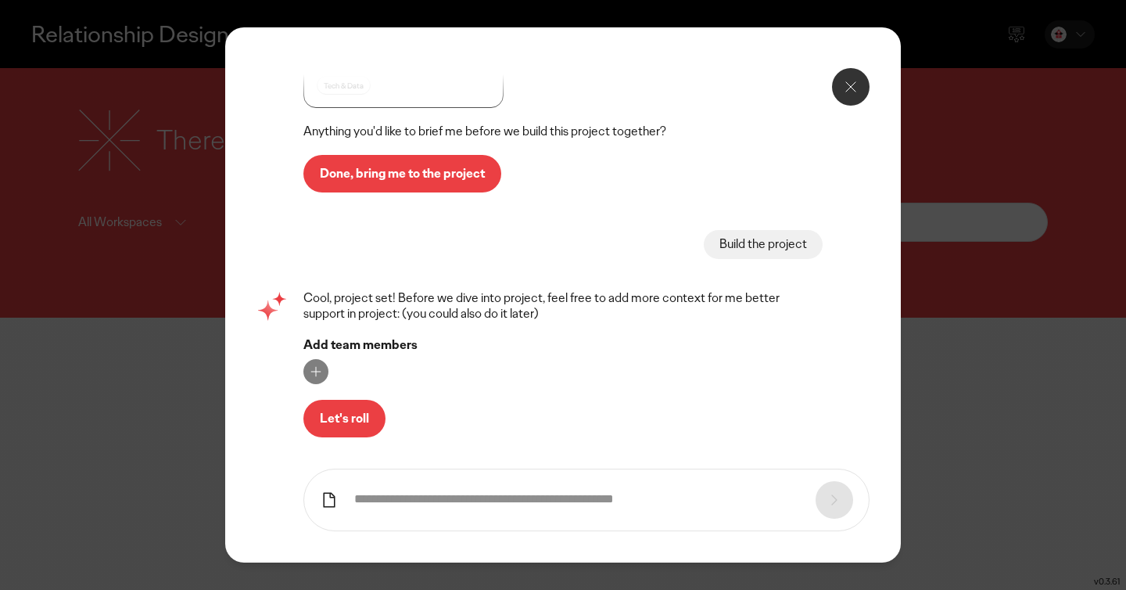
click at [352, 423] on p "Let's roll" at bounding box center [344, 418] width 49 height 13
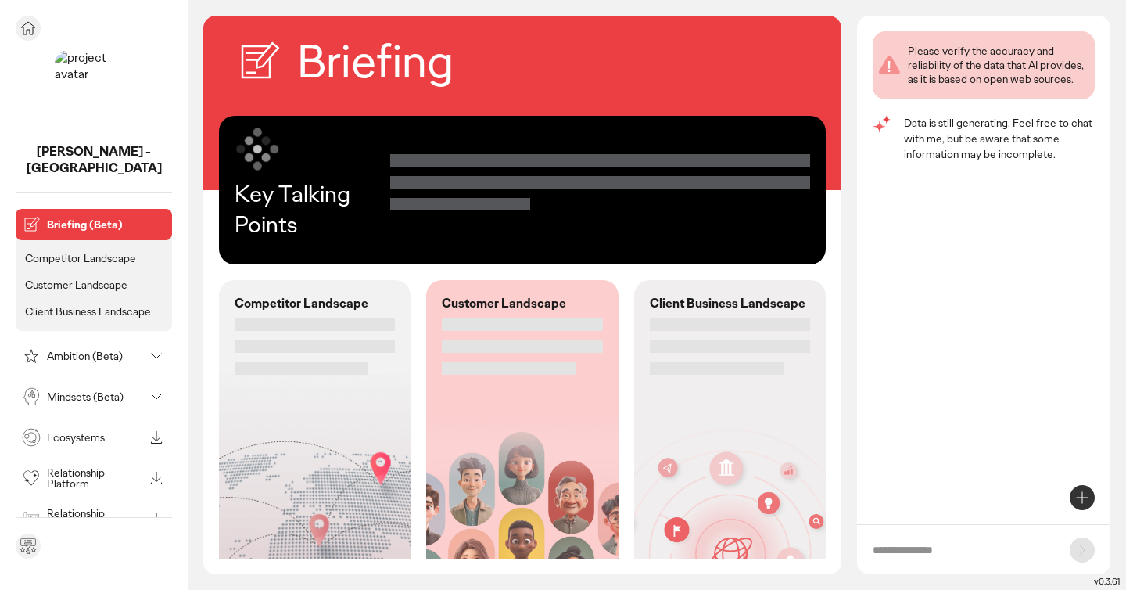
click at [94, 96] on img at bounding box center [94, 89] width 78 height 78
click at [99, 232] on ul "Competitor Landscape Customer Landscape Client Business Landscape" at bounding box center [94, 281] width 156 height 99
click at [104, 251] on p "Competitor Landscape" at bounding box center [80, 258] width 111 height 14
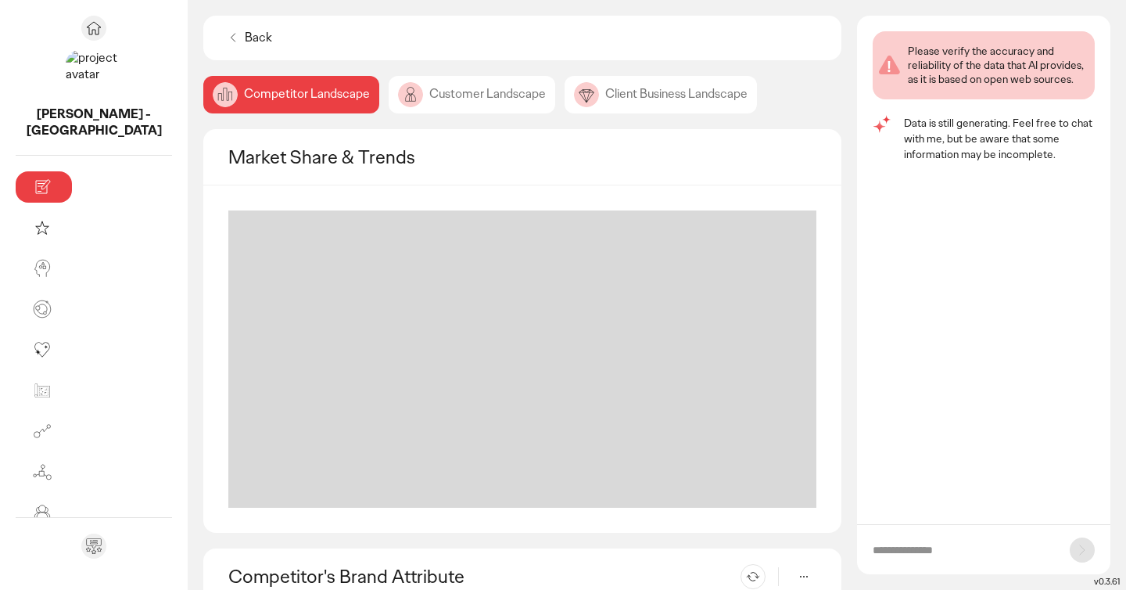
click at [565, 101] on div "Customer Landscape" at bounding box center [661, 95] width 192 height 38
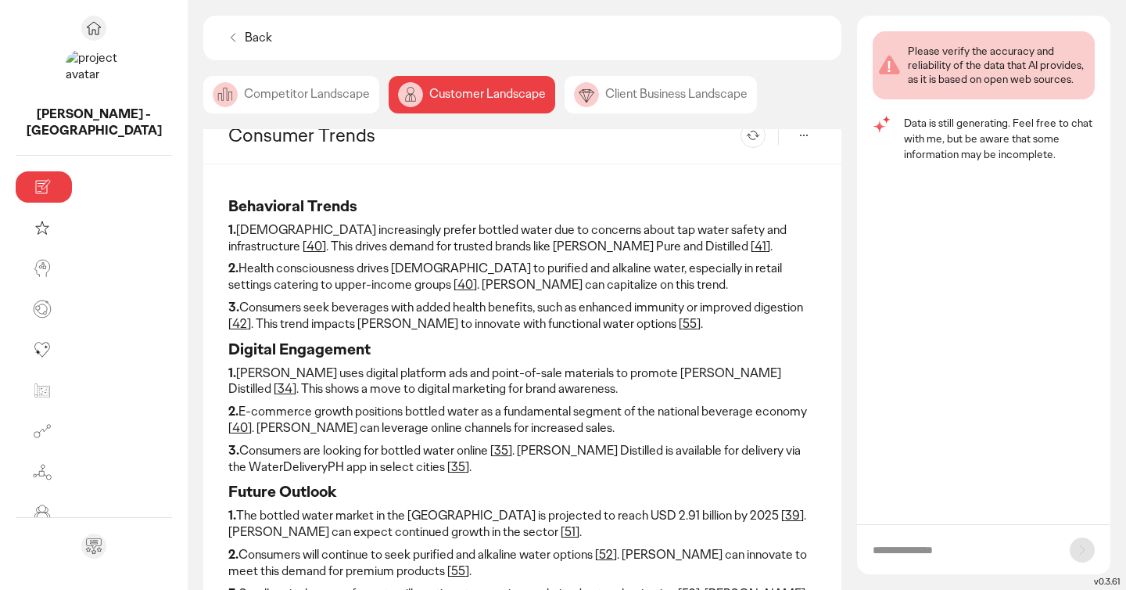
scroll to position [24, 0]
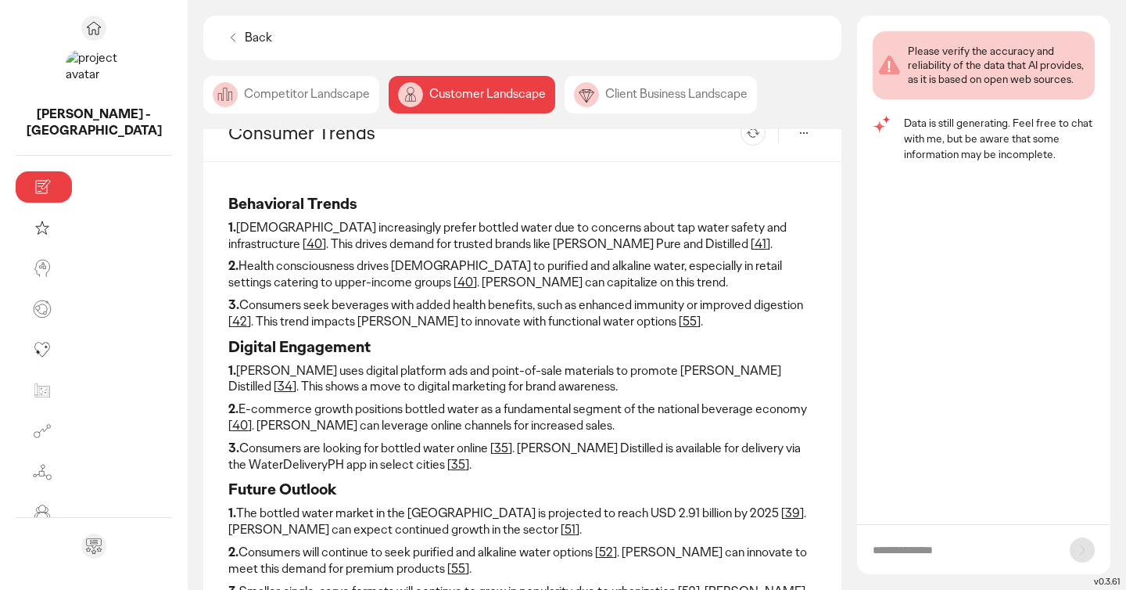
click at [565, 96] on div "Client Business Landscape" at bounding box center [661, 95] width 192 height 38
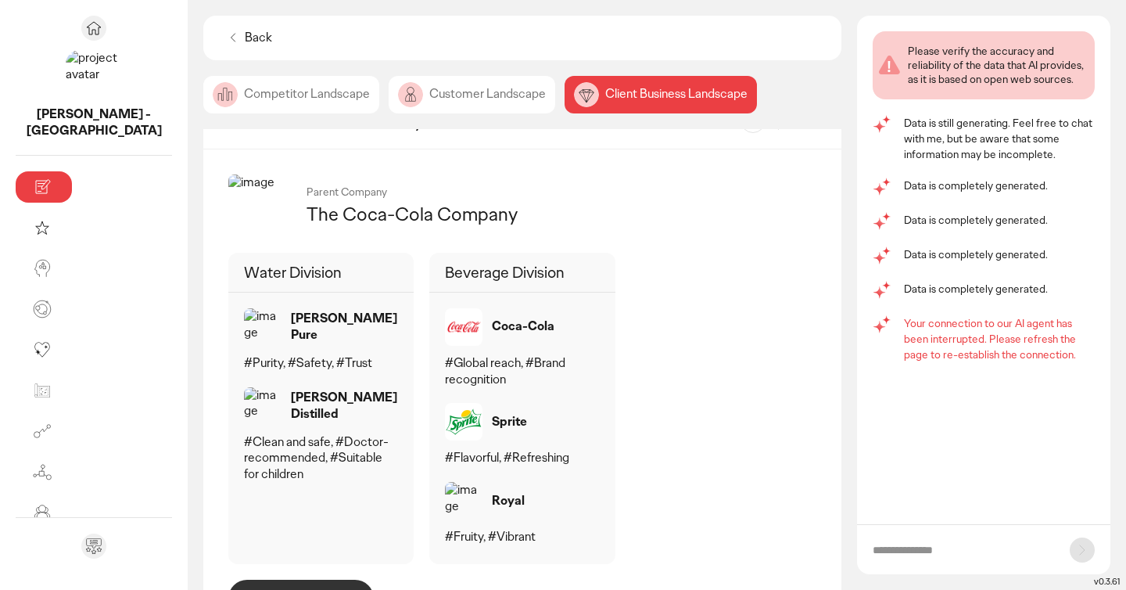
scroll to position [808, 0]
